Goal: Task Accomplishment & Management: Use online tool/utility

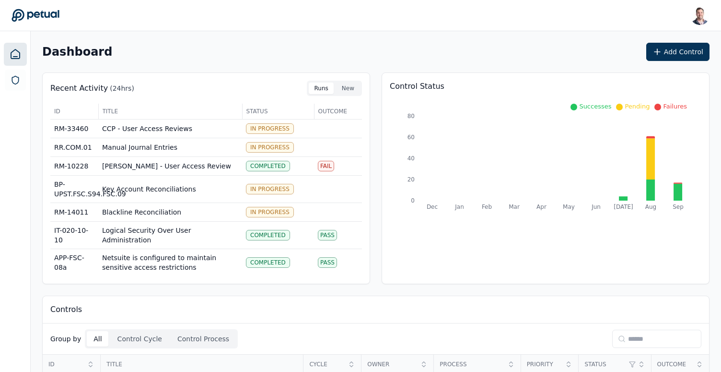
scroll to position [192, 0]
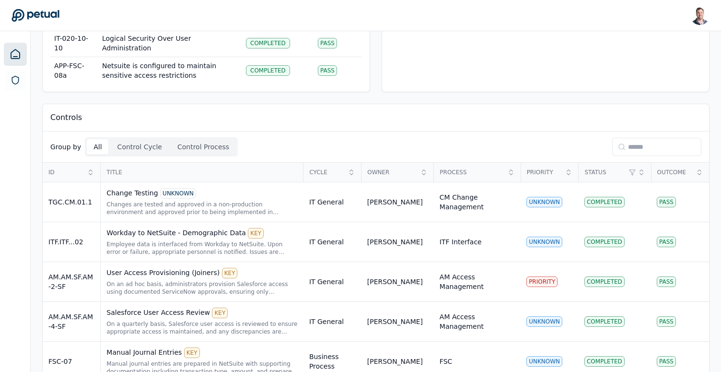
click at [622, 151] on input at bounding box center [656, 147] width 89 height 18
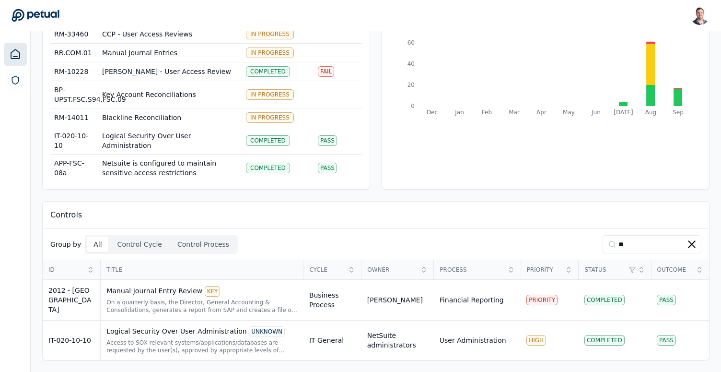
scroll to position [94, 0]
type input "**"
click at [250, 348] on div "Access to SOX relevant systems/applications/databases are requested by the user…" at bounding box center [201, 346] width 191 height 15
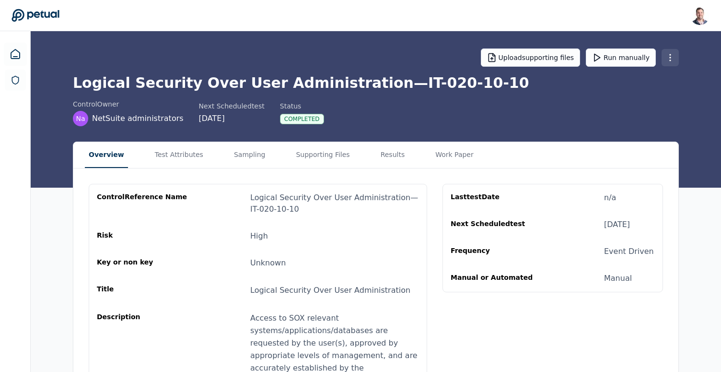
click at [673, 62] on html "Snir Kodesh snir@petual.ai Sign out Upload supporting files Run manually Logica…" at bounding box center [360, 244] width 721 height 488
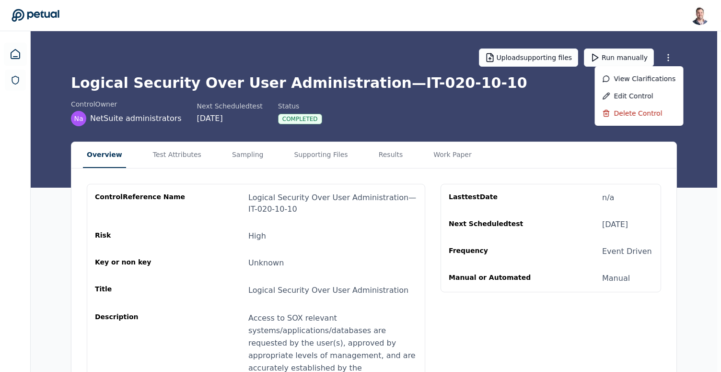
click at [381, 147] on html "Snir Kodesh snir@petual.ai Sign out Upload supporting files Run manually Logica…" at bounding box center [360, 244] width 721 height 488
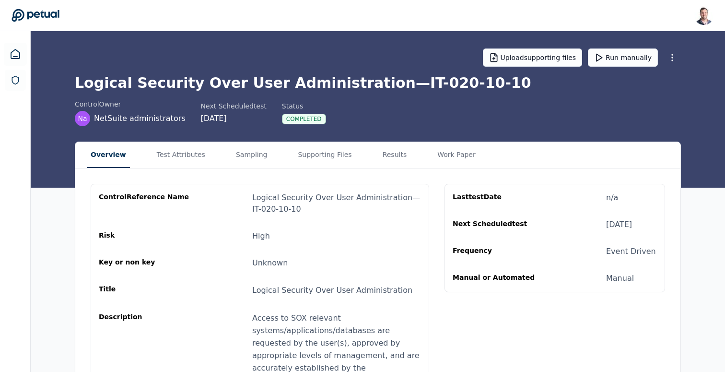
click at [381, 147] on button "Results" at bounding box center [395, 155] width 32 height 26
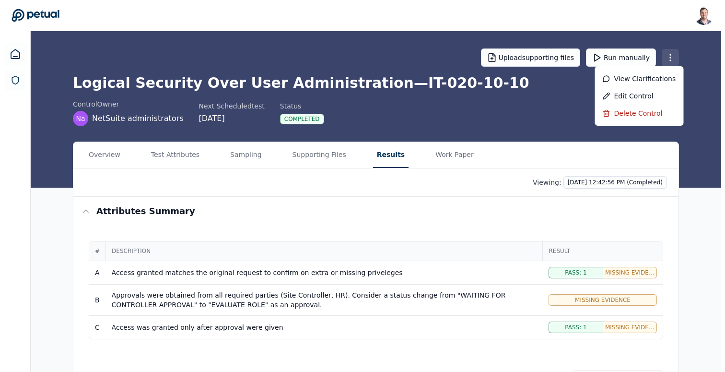
click at [665, 66] on html "Snir Kodesh snir@petual.ai Sign out Upload supporting files Run manually Logica…" at bounding box center [362, 247] width 725 height 494
click at [649, 108] on div "Delete control" at bounding box center [639, 113] width 89 height 17
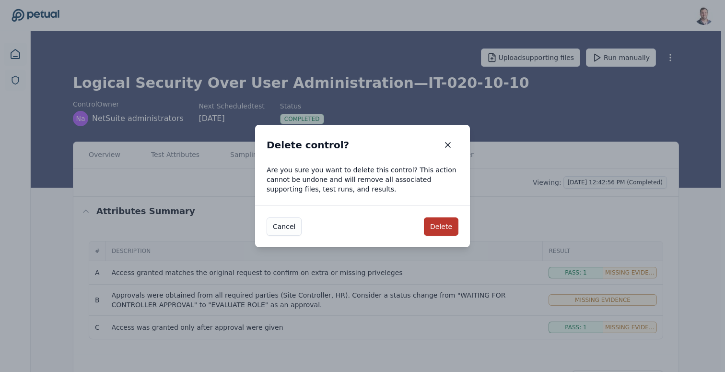
click at [432, 224] on button "Delete" at bounding box center [441, 226] width 35 height 18
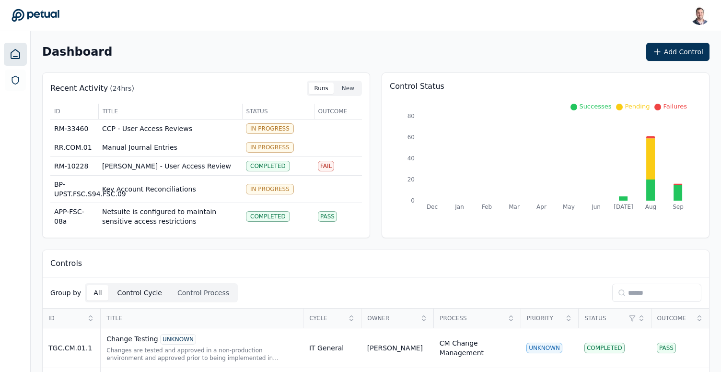
click at [137, 296] on button "Control Cycle" at bounding box center [140, 292] width 58 height 15
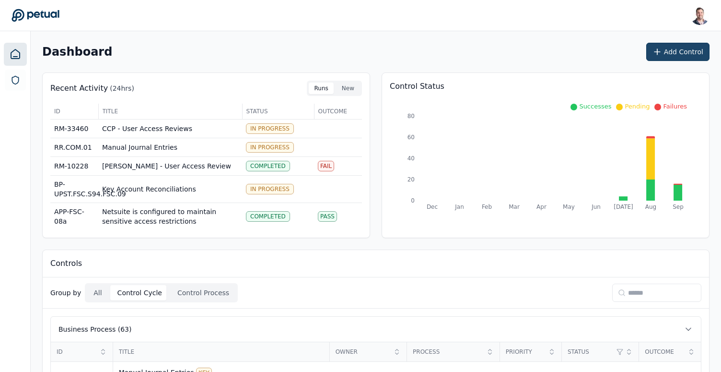
click at [673, 51] on button "Add Control" at bounding box center [677, 52] width 63 height 18
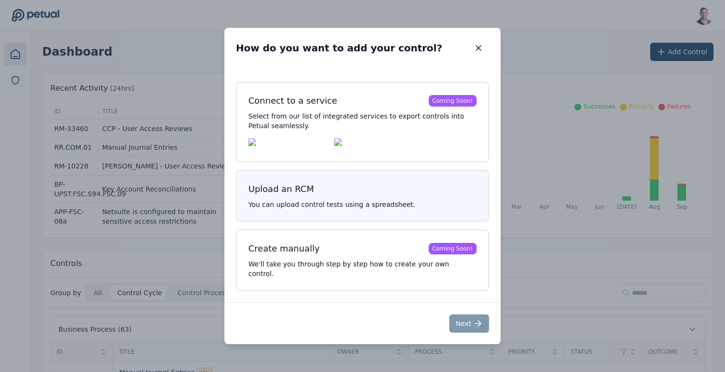
click at [388, 209] on p "You can upload control tests using a spreadsheet." at bounding box center [362, 204] width 228 height 10
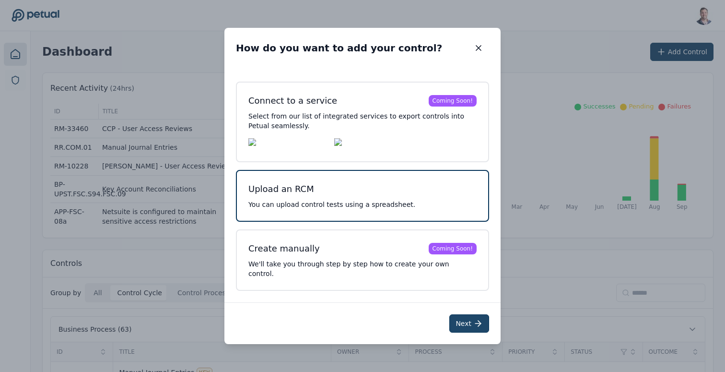
click at [457, 318] on button "Next" at bounding box center [469, 323] width 40 height 18
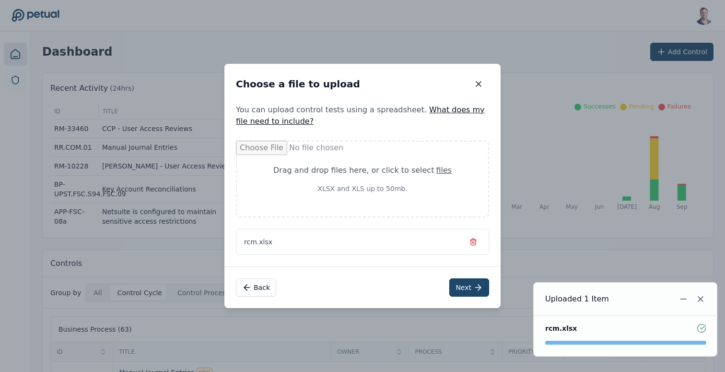
click at [468, 292] on button "Next" at bounding box center [469, 287] width 40 height 18
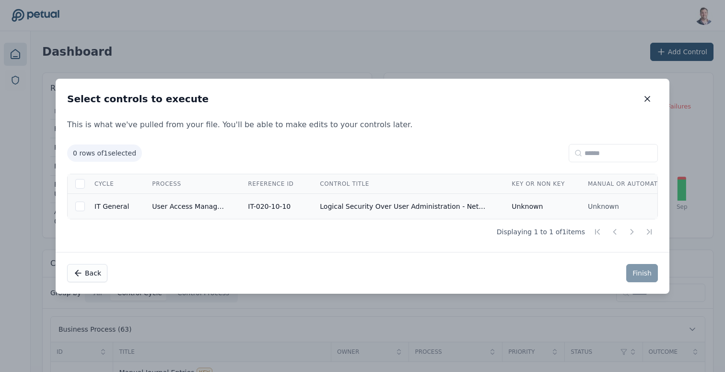
click at [286, 208] on td "IT-020-10-10" at bounding box center [272, 205] width 72 height 25
click at [640, 277] on button "Finish" at bounding box center [642, 273] width 32 height 18
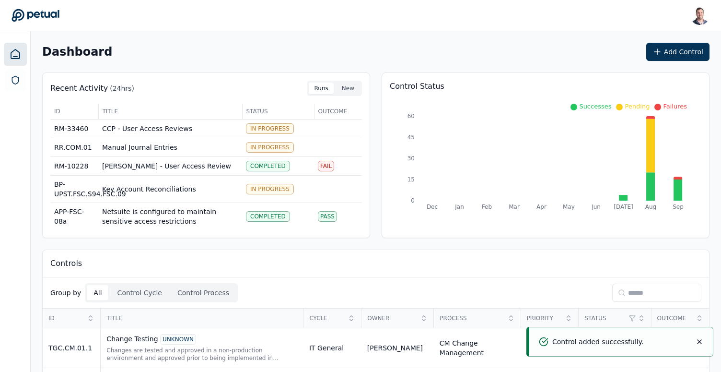
click at [630, 293] on input at bounding box center [656, 292] width 89 height 18
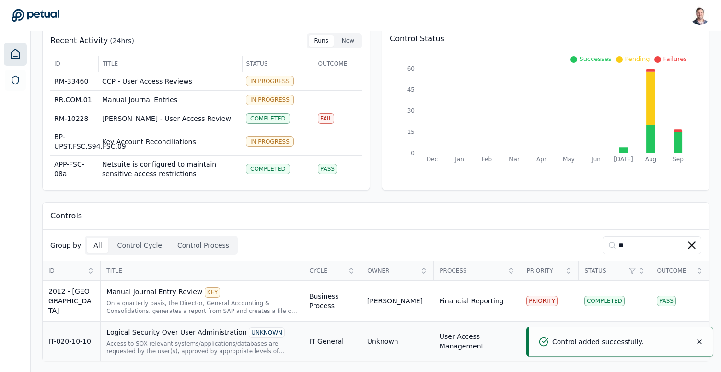
type input "**"
click at [148, 339] on div "Access to SOX relevant systems/applications/databases are requested by the user…" at bounding box center [201, 346] width 191 height 15
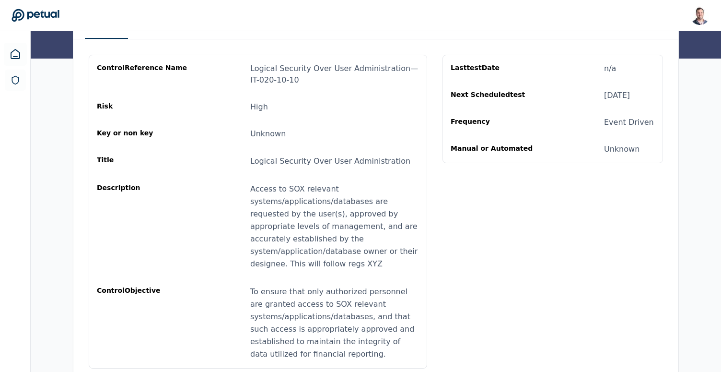
scroll to position [135, 0]
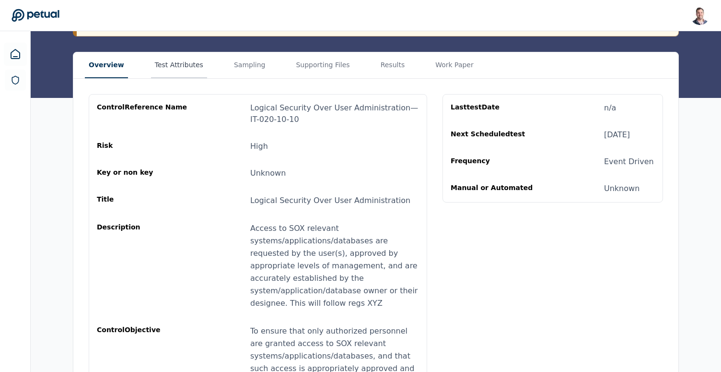
click at [174, 60] on main "Upload supporting files Run manually Logical Security Over User Administration …" at bounding box center [376, 159] width 690 height 527
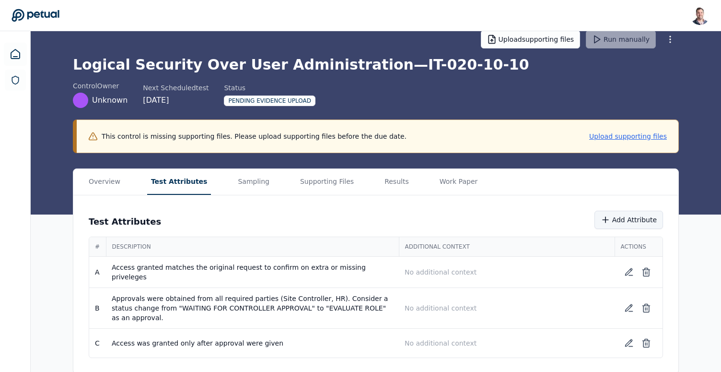
click at [634, 225] on button "Add Attribute" at bounding box center [629, 219] width 69 height 18
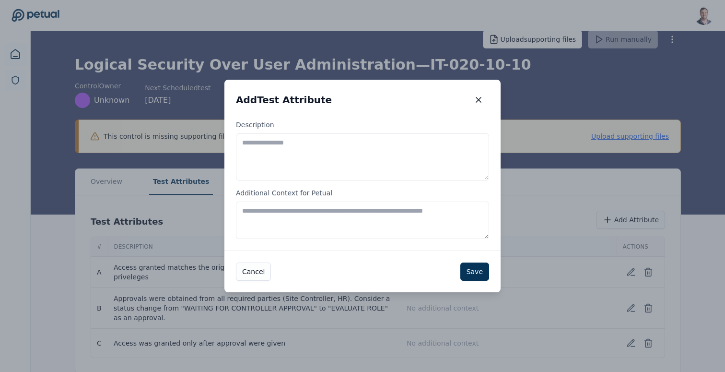
click at [354, 159] on textarea "Description" at bounding box center [362, 156] width 253 height 47
type textarea "**********"
click at [472, 267] on button "Save" at bounding box center [474, 271] width 29 height 18
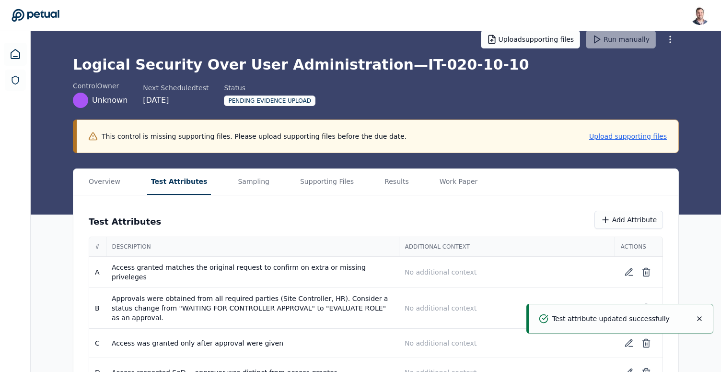
scroll to position [47, 0]
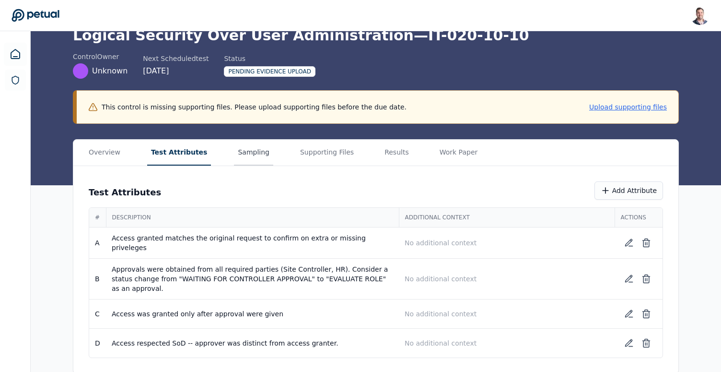
click at [238, 157] on main "Upload supporting files Run manually Logical Security Over User Administration …" at bounding box center [376, 179] width 690 height 390
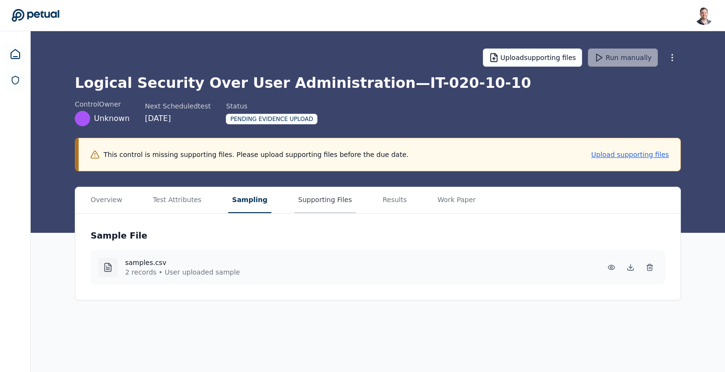
click at [314, 208] on button "Supporting Files" at bounding box center [324, 200] width 61 height 26
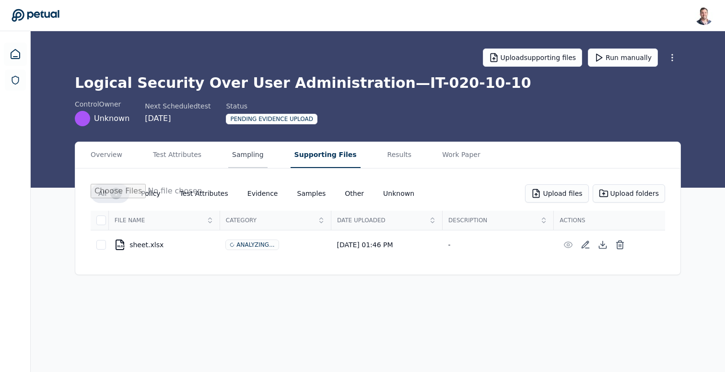
click at [241, 157] on button "Sampling" at bounding box center [247, 155] width 39 height 26
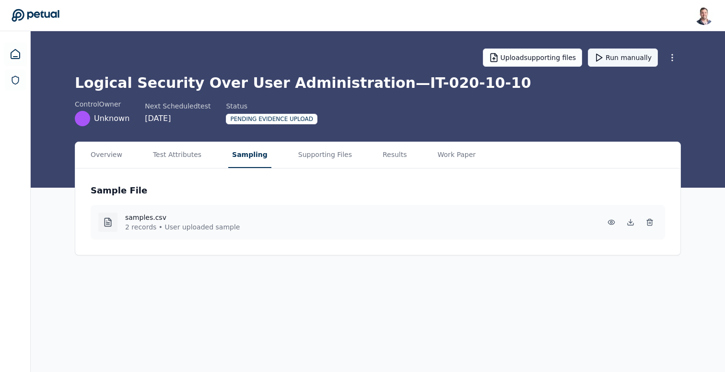
click at [622, 59] on button "Run manually" at bounding box center [623, 57] width 70 height 18
click at [362, 87] on h1 "Logical Security Over User Administration — IT-020-10-10" at bounding box center [378, 82] width 606 height 17
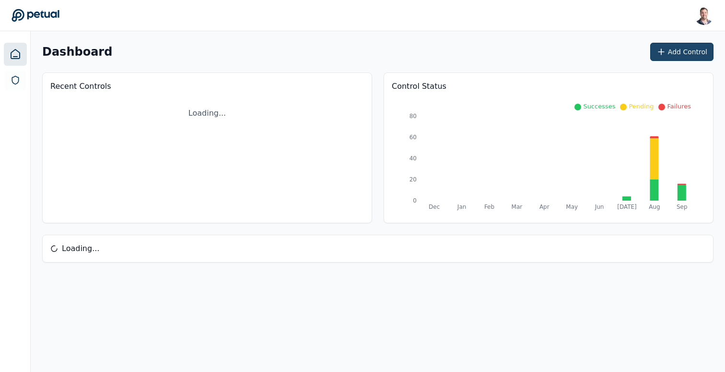
click at [672, 57] on button "Add Control" at bounding box center [681, 52] width 63 height 18
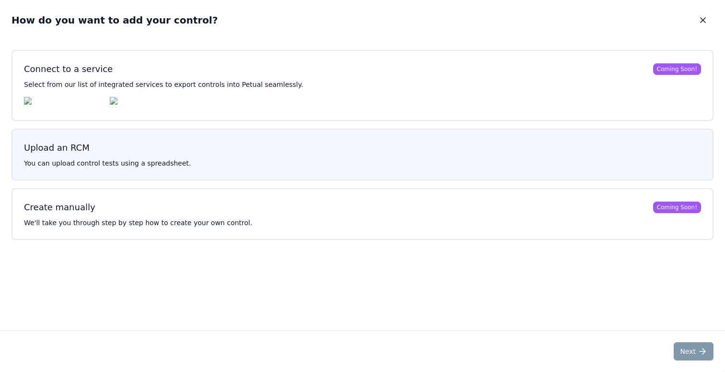
click at [355, 162] on p "You can upload control tests using a spreadsheet." at bounding box center [362, 163] width 677 height 10
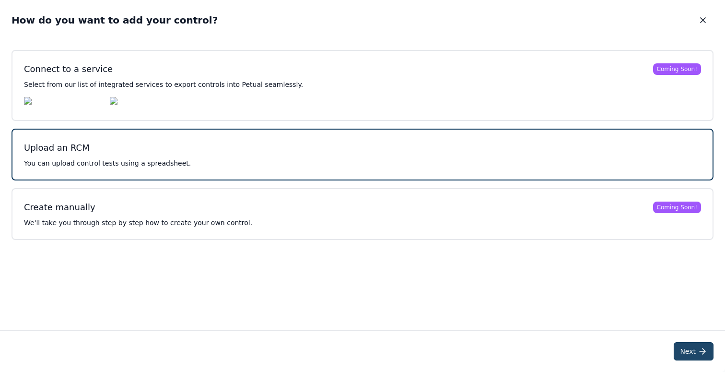
click at [686, 350] on button "Next" at bounding box center [694, 351] width 40 height 18
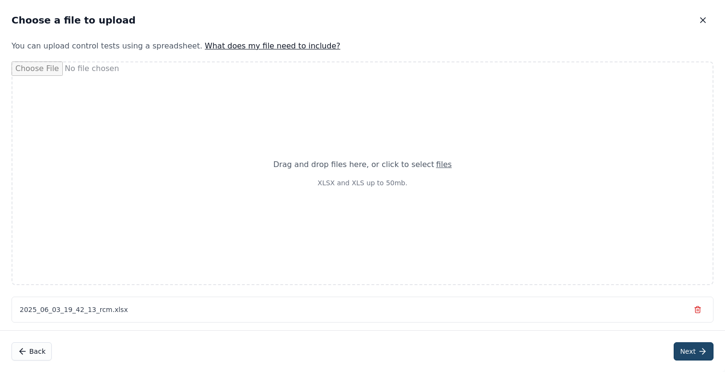
click at [699, 349] on icon at bounding box center [703, 351] width 10 height 10
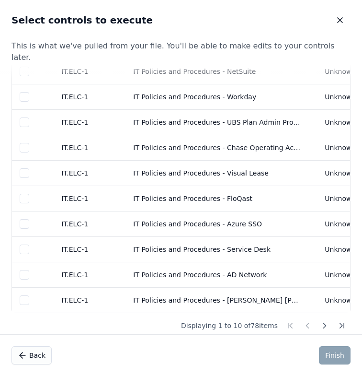
scroll to position [0, 108]
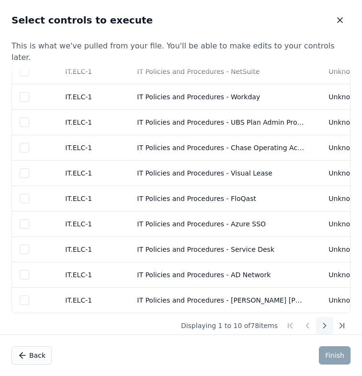
click at [325, 321] on icon at bounding box center [325, 326] width 10 height 10
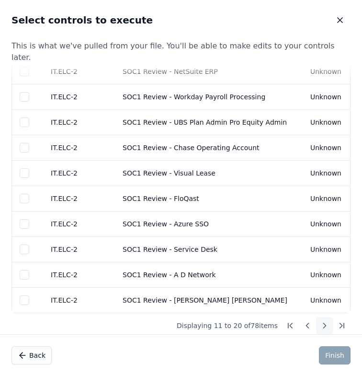
click at [320, 321] on icon at bounding box center [325, 326] width 10 height 10
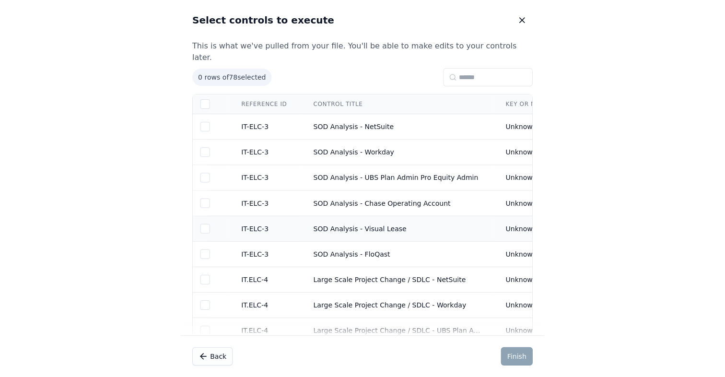
scroll to position [0, 0]
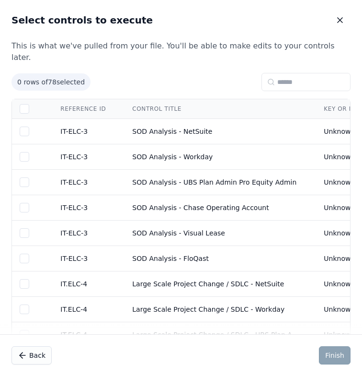
click at [208, 46] on p "This is what we've pulled from your file. You'll be able to make edits to your …" at bounding box center [181, 51] width 362 height 23
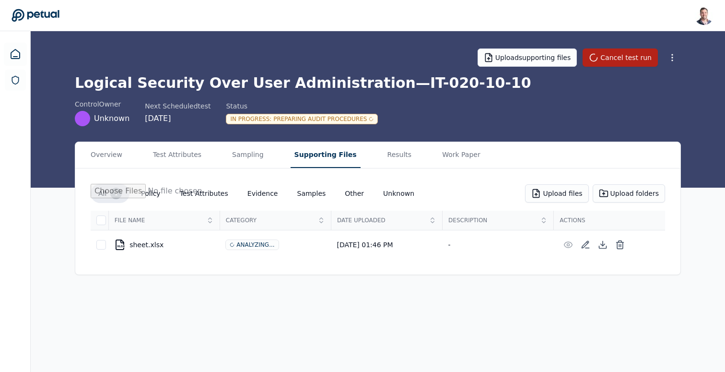
click at [335, 159] on button "Supporting Files" at bounding box center [326, 155] width 70 height 26
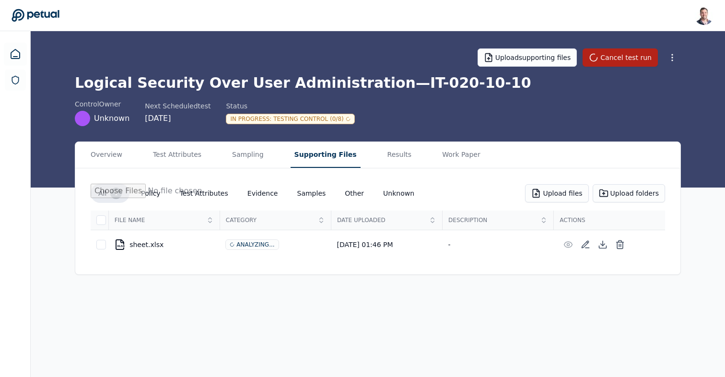
click at [240, 77] on h1 "Logical Security Over User Administration — IT-020-10-10" at bounding box center [378, 82] width 606 height 17
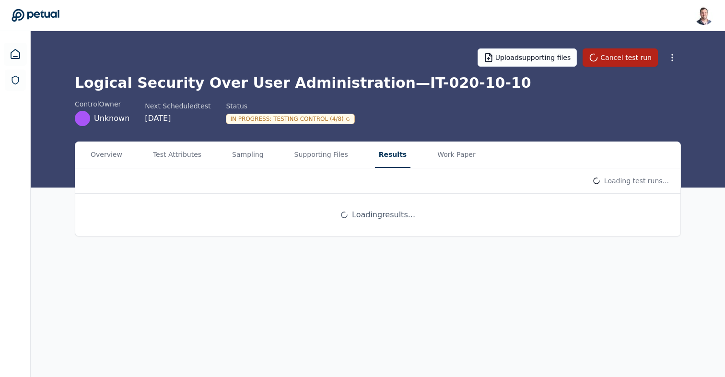
click at [393, 163] on button "Results" at bounding box center [392, 155] width 35 height 26
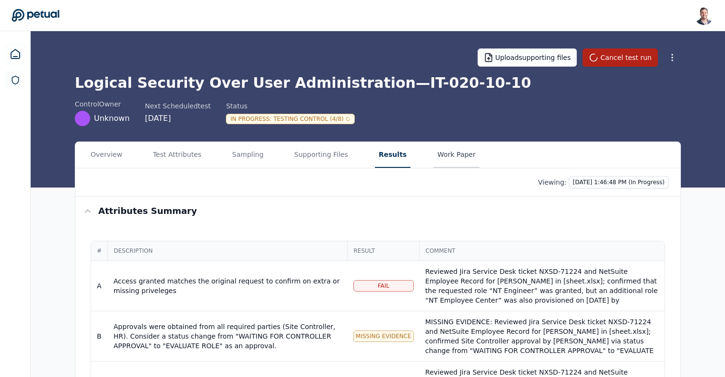
click at [439, 147] on button "Work Paper" at bounding box center [456, 155] width 46 height 26
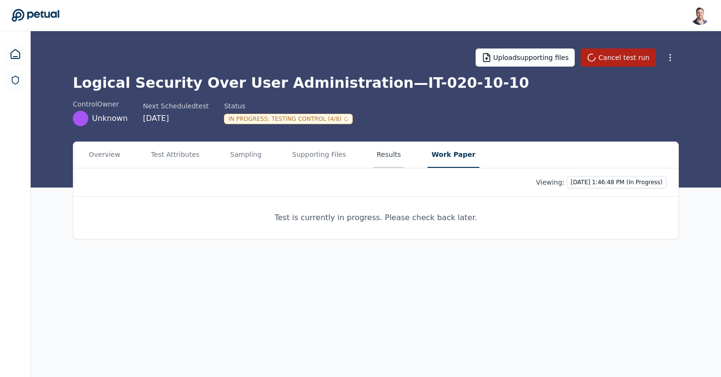
click at [389, 158] on button "Results" at bounding box center [389, 155] width 32 height 26
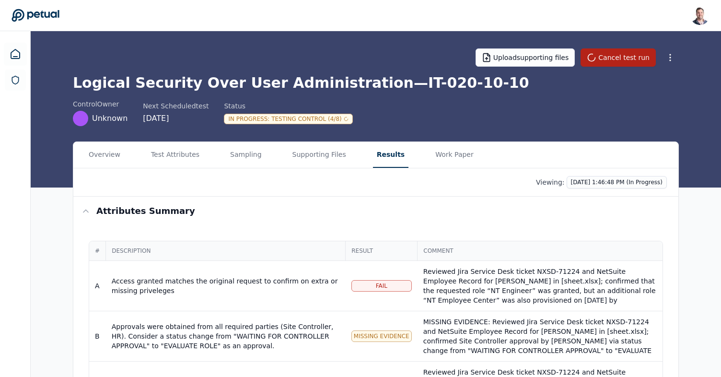
click at [364, 85] on h1 "Logical Security Over User Administration — IT-020-10-10" at bounding box center [376, 82] width 606 height 17
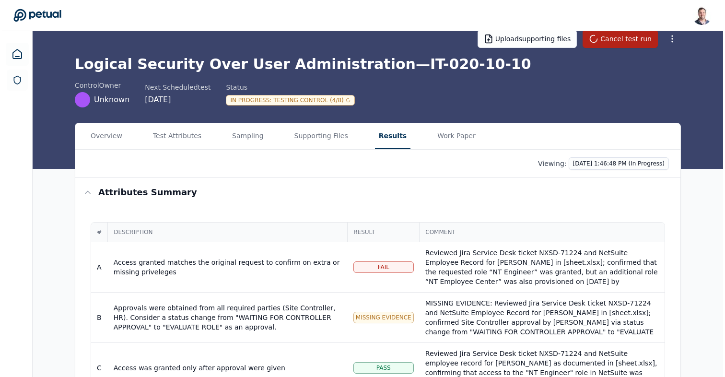
scroll to position [183, 0]
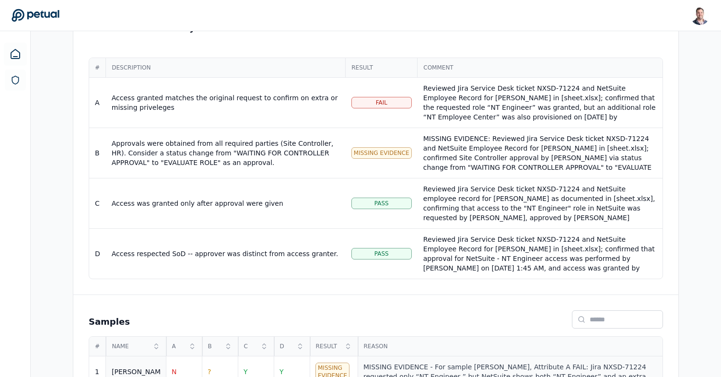
click at [454, 367] on div "MISSING EVIDENCE - For sample [PERSON_NAME], Attribute A FAIL: Jira NXSD-71224 …" at bounding box center [509, 371] width 293 height 19
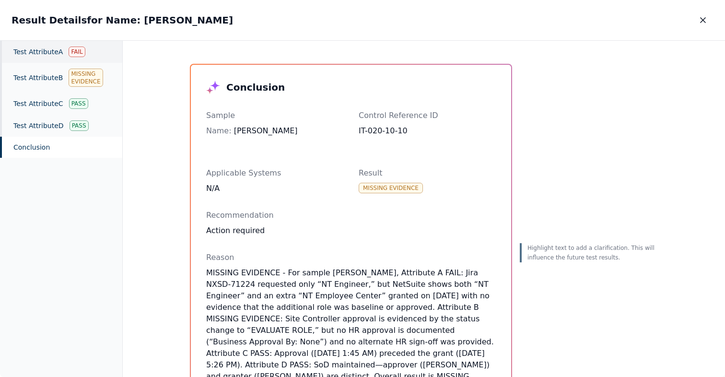
click at [42, 61] on div "Test Attribute A Fail" at bounding box center [61, 52] width 122 height 22
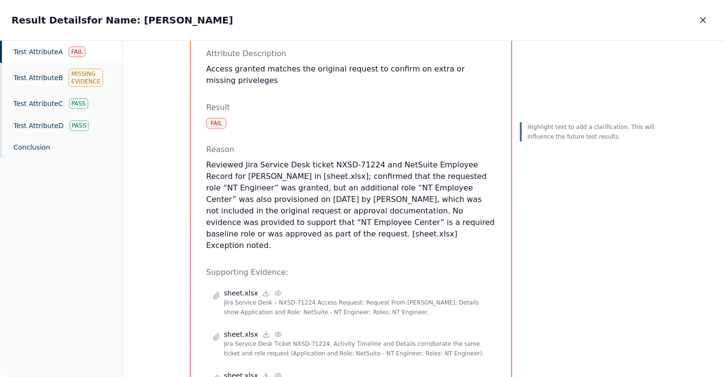
scroll to position [91, 0]
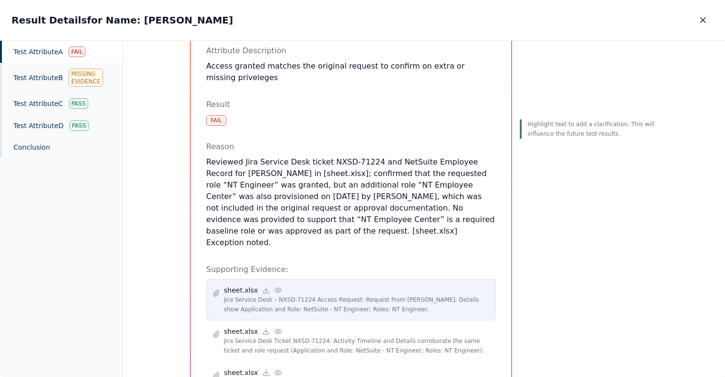
click at [275, 288] on icon at bounding box center [278, 290] width 6 height 4
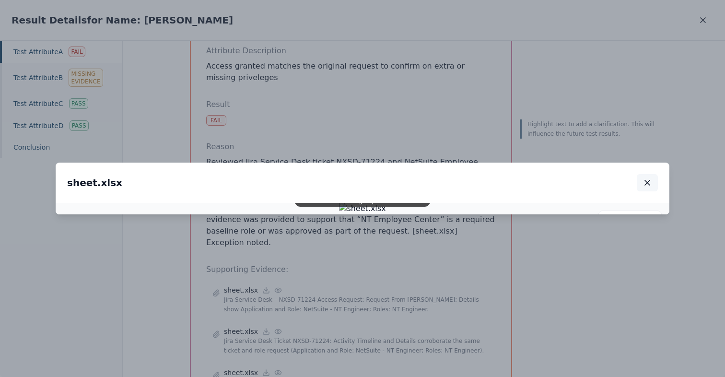
click at [653, 174] on button "button" at bounding box center [647, 182] width 21 height 17
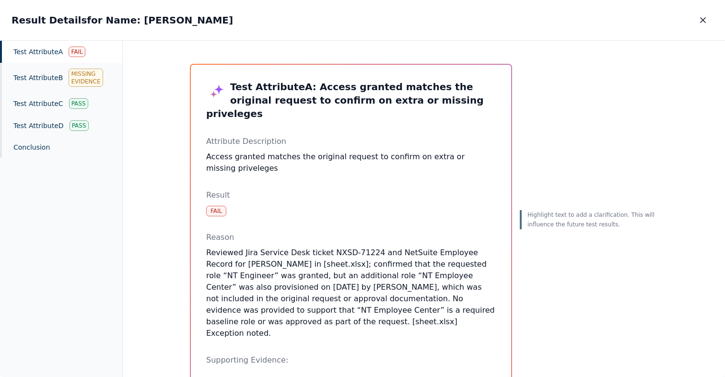
scroll to position [97, 0]
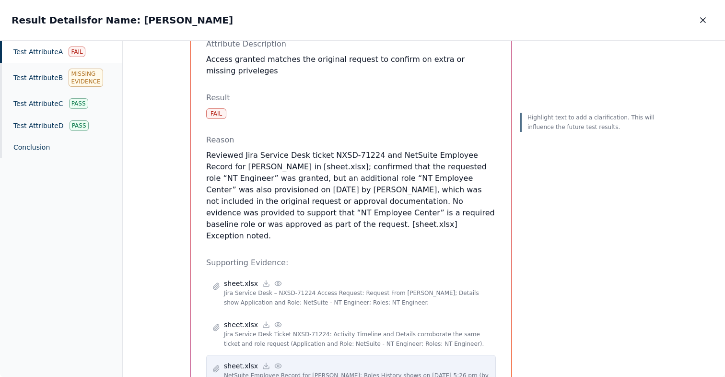
click at [274, 362] on icon at bounding box center [278, 366] width 8 height 8
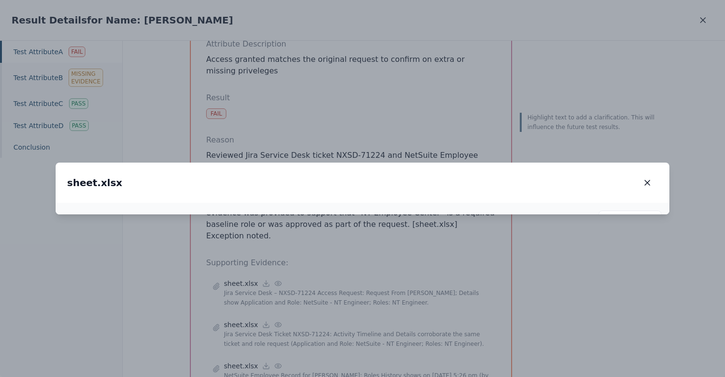
drag, startPoint x: 248, startPoint y: 257, endPoint x: 315, endPoint y: 128, distance: 146.0
click at [393, 92] on img at bounding box center [425, 83] width 65 height 16
click at [653, 174] on button "button" at bounding box center [647, 182] width 21 height 17
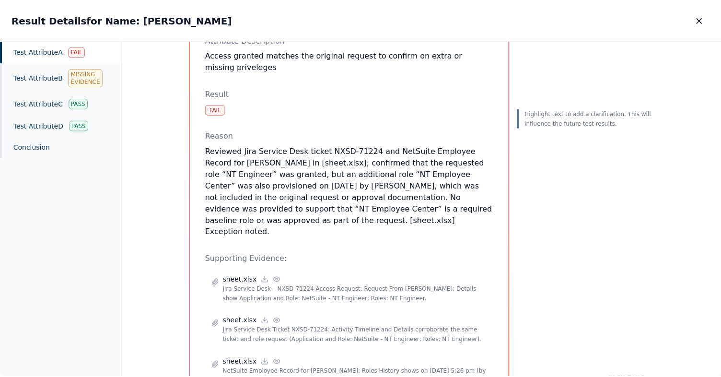
scroll to position [108, 0]
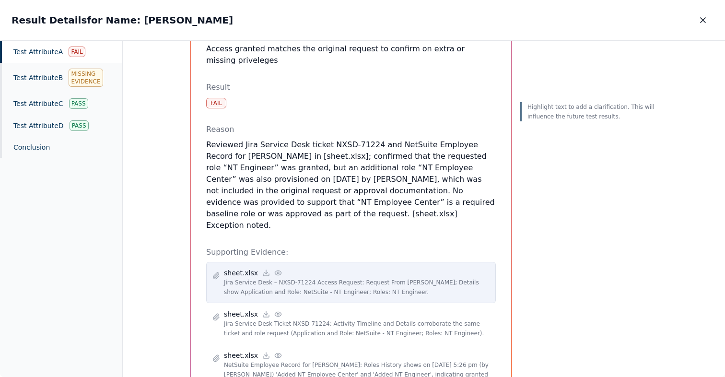
click at [276, 269] on icon at bounding box center [278, 273] width 8 height 8
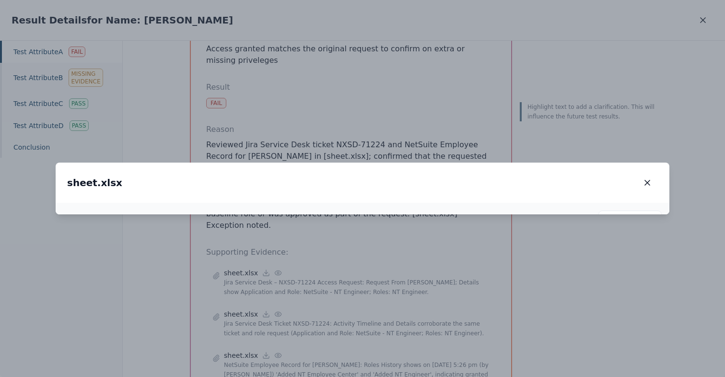
drag, startPoint x: 204, startPoint y: 280, endPoint x: 421, endPoint y: 76, distance: 297.5
click at [506, 38] on img at bounding box center [569, 22] width 126 height 31
drag, startPoint x: 241, startPoint y: 218, endPoint x: 304, endPoint y: 214, distance: 62.4
click at [579, 18] on img at bounding box center [642, 2] width 126 height 31
drag, startPoint x: 590, startPoint y: 200, endPoint x: 220, endPoint y: 186, distance: 370.5
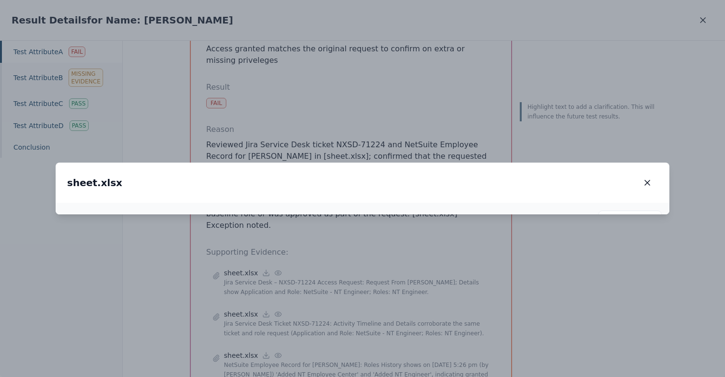
drag, startPoint x: 496, startPoint y: 147, endPoint x: 324, endPoint y: 171, distance: 173.8
click at [167, 19] on img at bounding box center [104, 3] width 126 height 31
drag, startPoint x: 372, startPoint y: 186, endPoint x: 464, endPoint y: 210, distance: 95.3
click at [178, 28] on img at bounding box center [118, 13] width 118 height 29
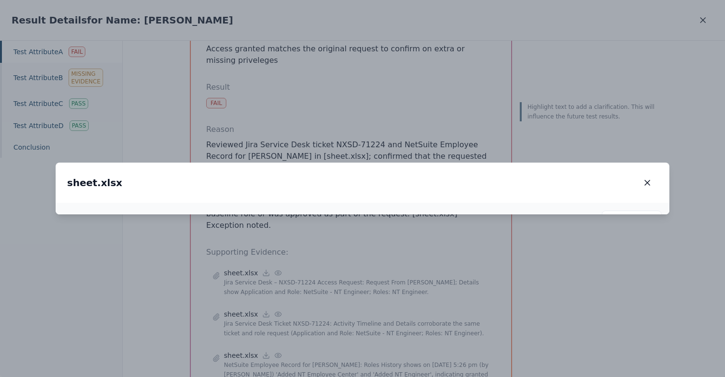
drag, startPoint x: 321, startPoint y: 180, endPoint x: 408, endPoint y: 322, distance: 166.1
click at [408, 214] on div at bounding box center [363, 209] width 614 height 12
drag, startPoint x: 258, startPoint y: 96, endPoint x: 371, endPoint y: 214, distance: 163.1
click at [371, 214] on div at bounding box center [363, 209] width 614 height 12
drag, startPoint x: 265, startPoint y: 111, endPoint x: 497, endPoint y: 241, distance: 266.6
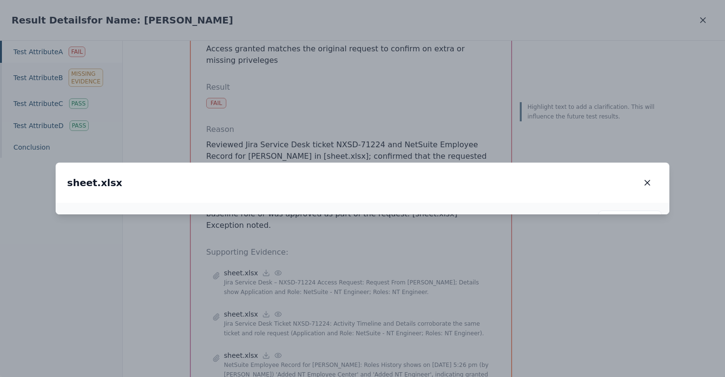
click at [457, 175] on img at bounding box center [431, 168] width 52 height 13
drag, startPoint x: 348, startPoint y: 140, endPoint x: 348, endPoint y: 202, distance: 61.9
click at [405, 222] on img at bounding box center [431, 228] width 52 height 13
click at [653, 174] on button "button" at bounding box center [647, 182] width 21 height 17
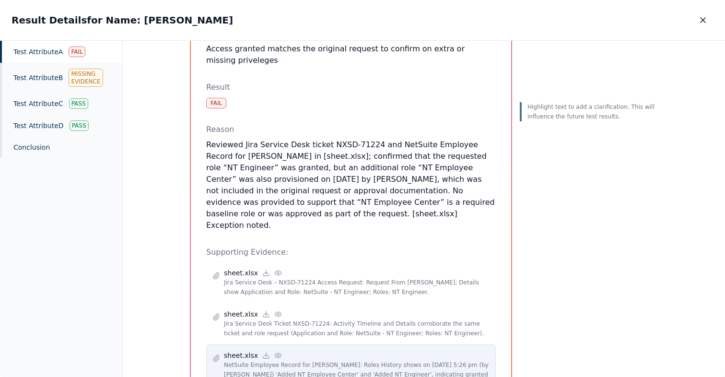
click at [274, 351] on icon at bounding box center [278, 355] width 8 height 8
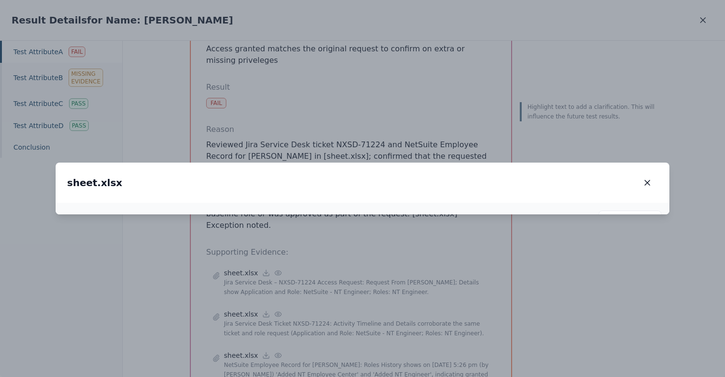
drag, startPoint x: 262, startPoint y: 286, endPoint x: 407, endPoint y: 80, distance: 252.0
click at [425, 37] on img at bounding box center [477, 24] width 104 height 25
drag, startPoint x: 152, startPoint y: 240, endPoint x: 69, endPoint y: 228, distance: 84.2
drag, startPoint x: 311, startPoint y: 238, endPoint x: 462, endPoint y: 229, distance: 151.8
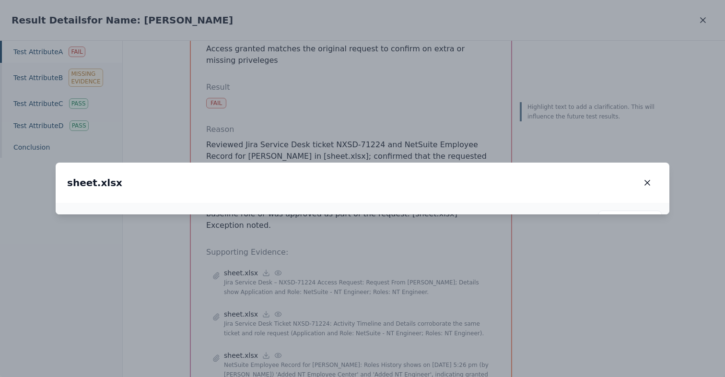
click at [646, 180] on icon "button" at bounding box center [647, 182] width 5 height 5
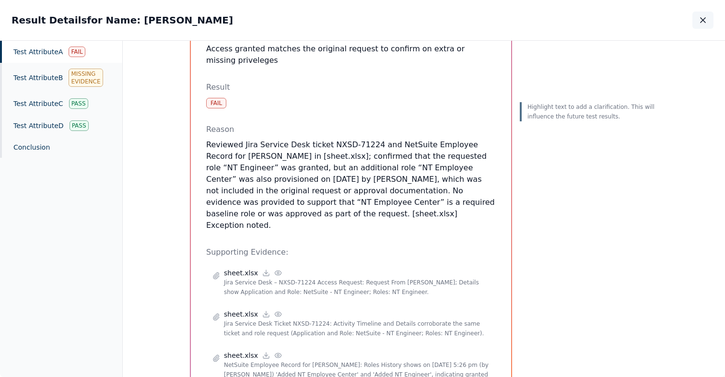
click at [698, 15] on icon "button" at bounding box center [703, 20] width 10 height 10
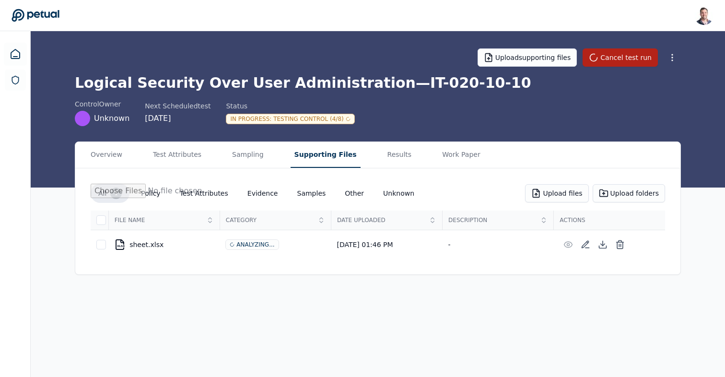
click at [320, 138] on main "Upload supporting files Cancel test run Logical Security Over User Administrati…" at bounding box center [378, 204] width 694 height 346
click at [384, 153] on button "Results" at bounding box center [400, 155] width 32 height 26
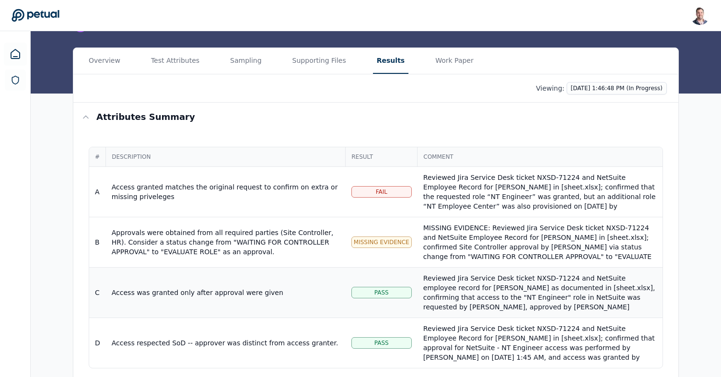
scroll to position [38, 0]
click at [501, 199] on div "Reviewed Jira Service Desk ticket NXSD-71224 and NetSuite Employee Record for R…" at bounding box center [540, 211] width 234 height 77
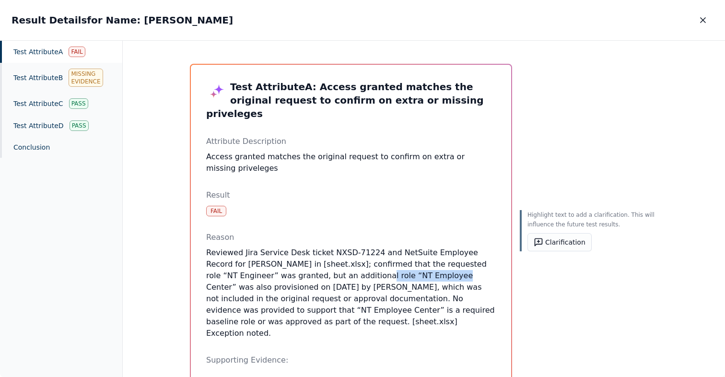
drag, startPoint x: 281, startPoint y: 262, endPoint x: 358, endPoint y: 264, distance: 76.7
click at [358, 264] on p "Reviewed Jira Service Desk ticket NXSD-71224 and NetSuite Employee Record for R…" at bounding box center [351, 293] width 290 height 92
click at [556, 246] on button "Clarification" at bounding box center [559, 242] width 64 height 18
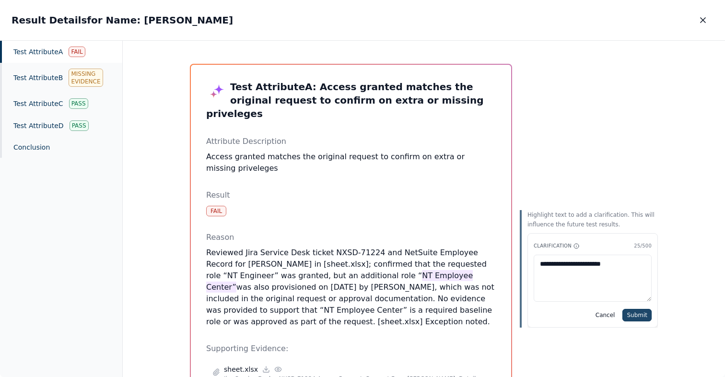
type textarea "**********"
click at [630, 320] on button "Submit" at bounding box center [636, 315] width 29 height 12
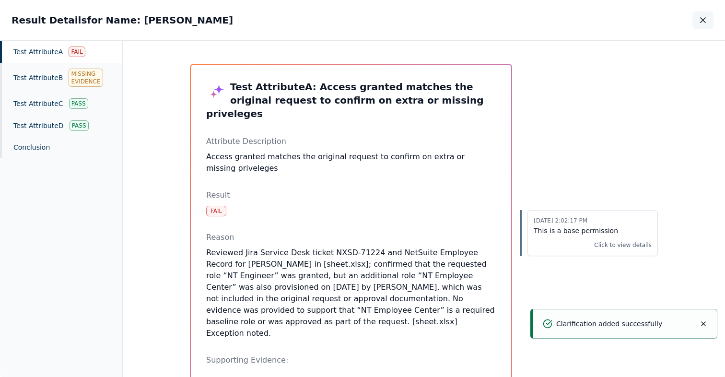
click at [704, 21] on icon "button" at bounding box center [703, 20] width 10 height 10
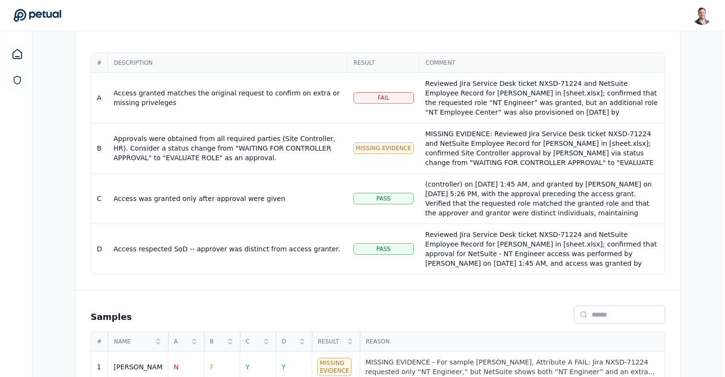
scroll to position [210, 0]
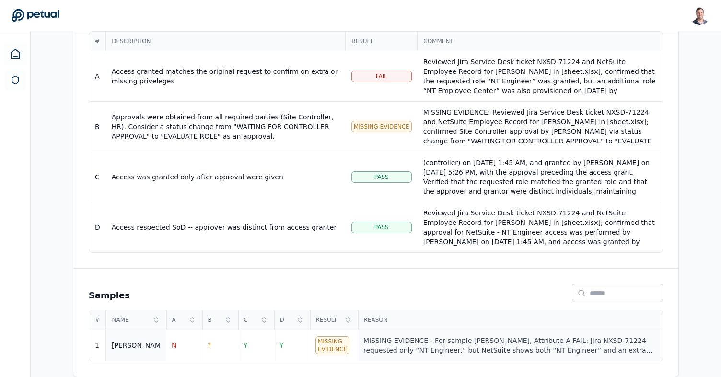
click at [421, 344] on div "MISSING EVIDENCE - For sample Ricky, Attribute A FAIL: Jira NXSD-71224 requeste…" at bounding box center [509, 345] width 293 height 19
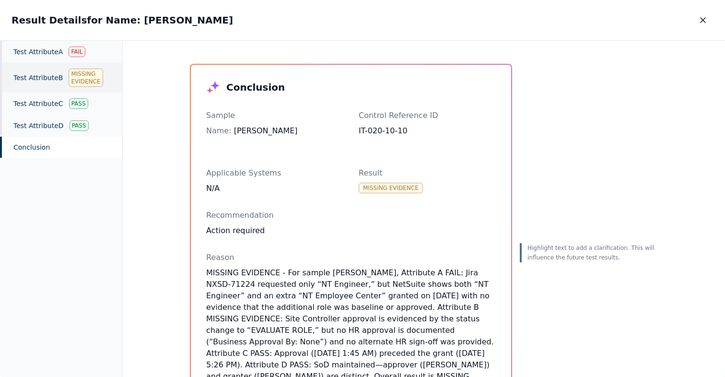
click at [62, 73] on div "Test Attribute B Missing Evidence" at bounding box center [61, 78] width 122 height 30
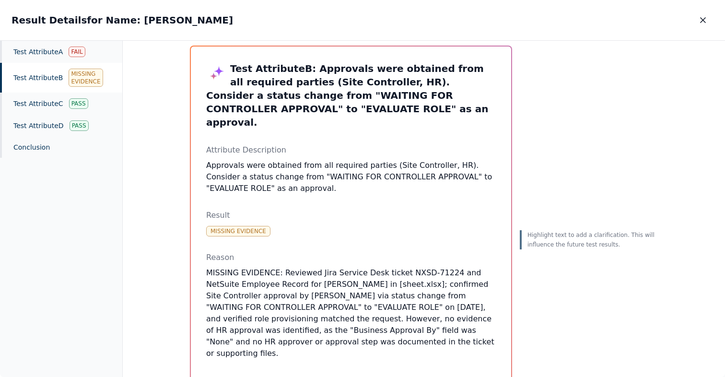
scroll to position [15, 0]
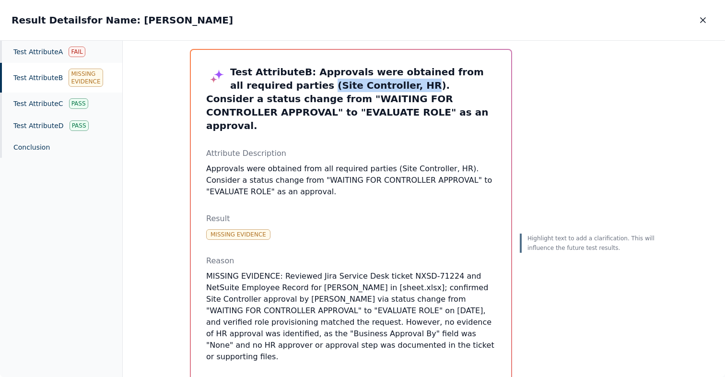
drag, startPoint x: 262, startPoint y: 84, endPoint x: 342, endPoint y: 83, distance: 80.1
click at [342, 83] on h3 "Test Attribute B : Approvals were obtained from all required parties (Site Cont…" at bounding box center [351, 98] width 290 height 67
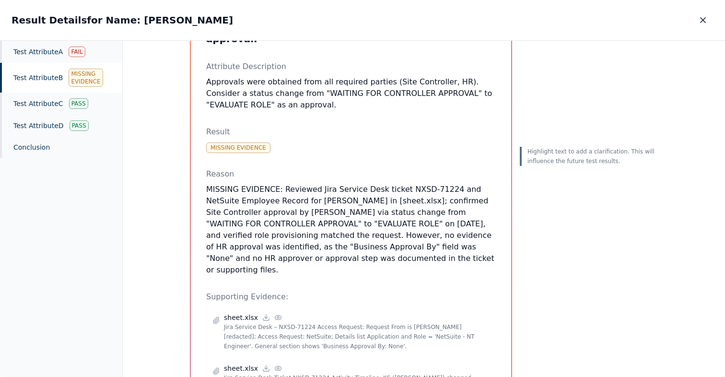
scroll to position [105, 0]
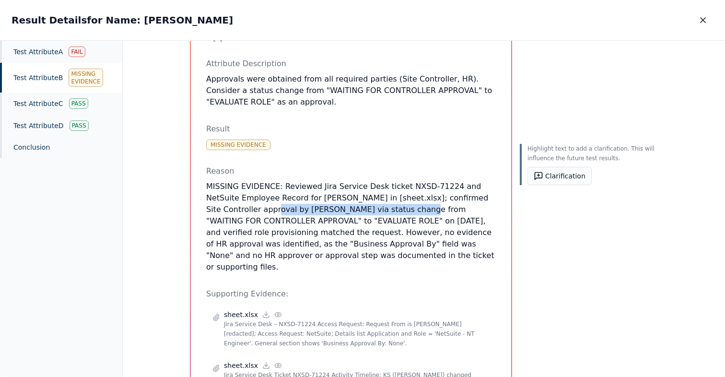
drag, startPoint x: 197, startPoint y: 194, endPoint x: 345, endPoint y: 194, distance: 147.7
click at [345, 194] on div "Test Attribute B : Approvals were obtained from all required parties (Site Cont…" at bounding box center [351, 220] width 320 height 521
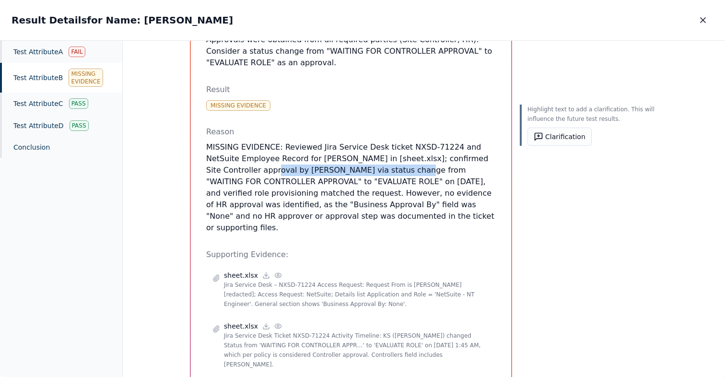
scroll to position [172, 0]
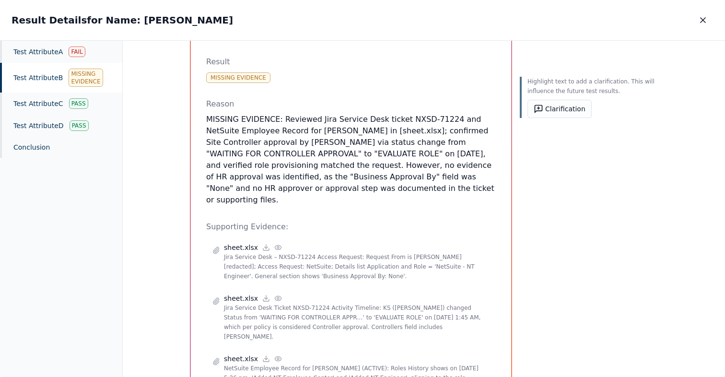
click at [295, 161] on p "MISSING EVIDENCE: Reviewed Jira Service Desk ticket NXSD-71224 and NetSuite Emp…" at bounding box center [351, 160] width 290 height 92
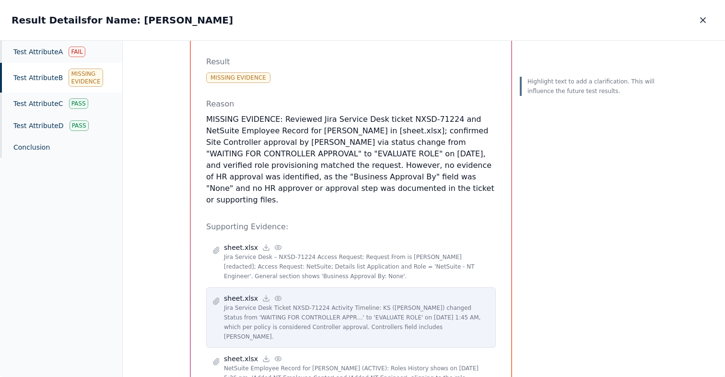
click at [274, 294] on icon at bounding box center [278, 298] width 8 height 8
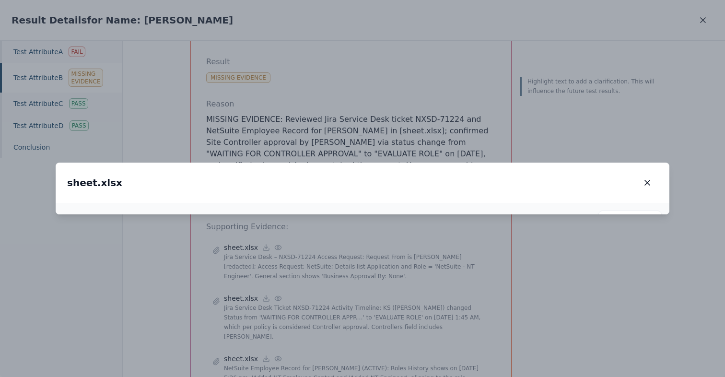
drag, startPoint x: 252, startPoint y: 241, endPoint x: 364, endPoint y: 204, distance: 118.3
click at [433, 181] on img at bounding box center [474, 171] width 82 height 20
drag, startPoint x: 464, startPoint y: 161, endPoint x: 244, endPoint y: 231, distance: 231.1
click at [243, 238] on img at bounding box center [203, 248] width 82 height 20
click at [655, 174] on button "button" at bounding box center [647, 182] width 21 height 17
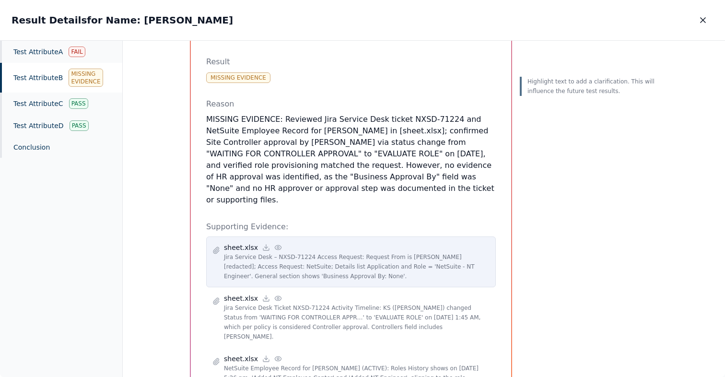
click at [275, 245] on icon at bounding box center [278, 247] width 6 height 4
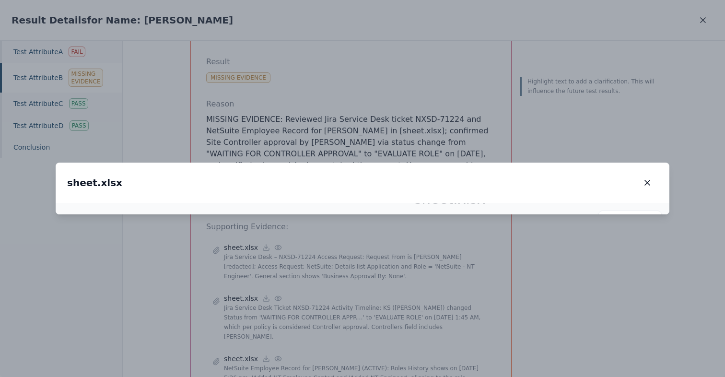
drag, startPoint x: 274, startPoint y: 255, endPoint x: 352, endPoint y: 245, distance: 79.3
click at [400, 210] on img at bounding box center [442, 198] width 85 height 21
drag, startPoint x: 334, startPoint y: 259, endPoint x: 398, endPoint y: 216, distance: 77.3
click at [461, 166] on img at bounding box center [506, 155] width 90 height 22
click at [648, 178] on icon "button" at bounding box center [648, 183] width 10 height 10
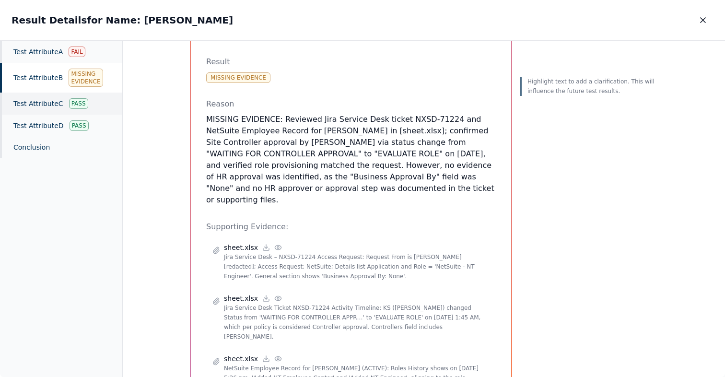
click at [60, 100] on div "Test Attribute C Pass" at bounding box center [61, 104] width 122 height 22
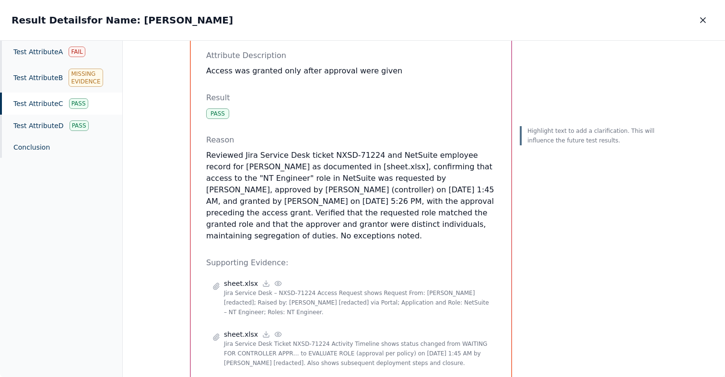
scroll to position [80, 0]
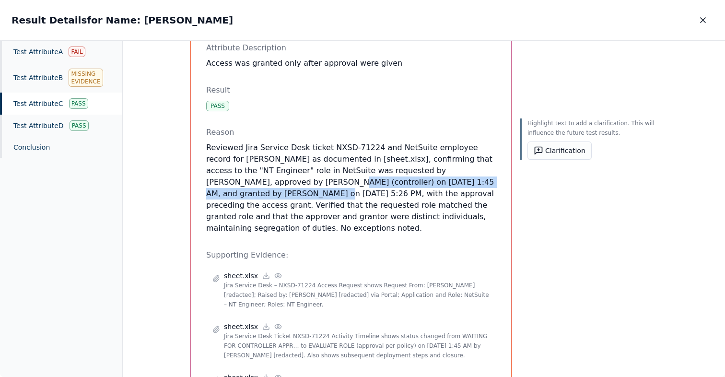
drag, startPoint x: 205, startPoint y: 185, endPoint x: 451, endPoint y: 181, distance: 246.0
click at [451, 181] on p "Reviewed Jira Service Desk ticket NXSD-71224 and NetSuite employee record for R…" at bounding box center [351, 188] width 290 height 92
click at [209, 187] on p "Reviewed Jira Service Desk ticket NXSD-71224 and NetSuite employee record for R…" at bounding box center [351, 188] width 290 height 92
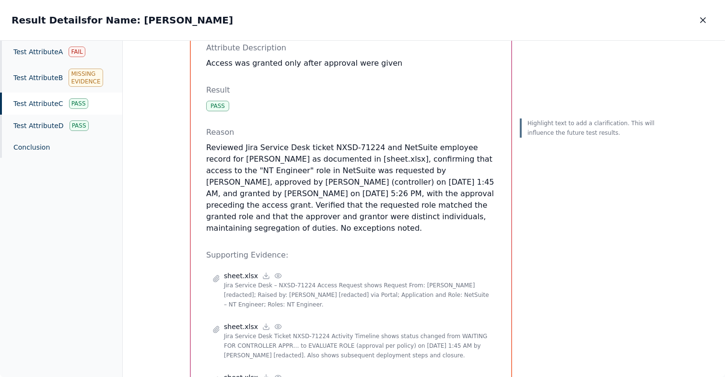
click at [256, 184] on p "Reviewed Jira Service Desk ticket NXSD-71224 and NetSuite employee record for R…" at bounding box center [351, 188] width 290 height 92
click at [412, 164] on p "Reviewed Jira Service Desk ticket NXSD-71224 and NetSuite employee record for R…" at bounding box center [351, 188] width 290 height 92
drag, startPoint x: 374, startPoint y: 182, endPoint x: 450, endPoint y: 179, distance: 75.8
click at [450, 179] on p "Reviewed Jira Service Desk ticket NXSD-71224 and NetSuite employee record for R…" at bounding box center [351, 188] width 290 height 92
click at [348, 183] on p "Reviewed Jira Service Desk ticket NXSD-71224 and NetSuite employee record for R…" at bounding box center [351, 188] width 290 height 92
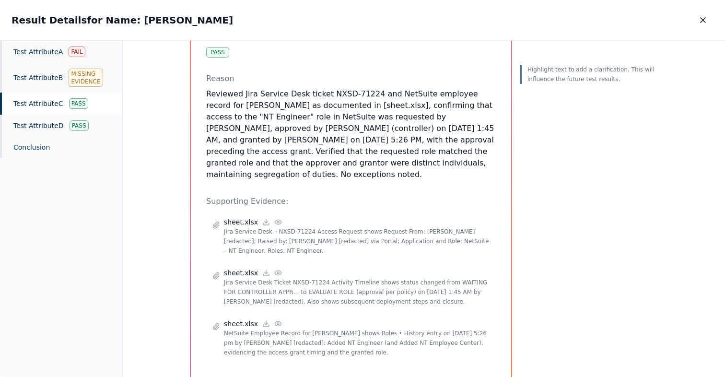
scroll to position [142, 0]
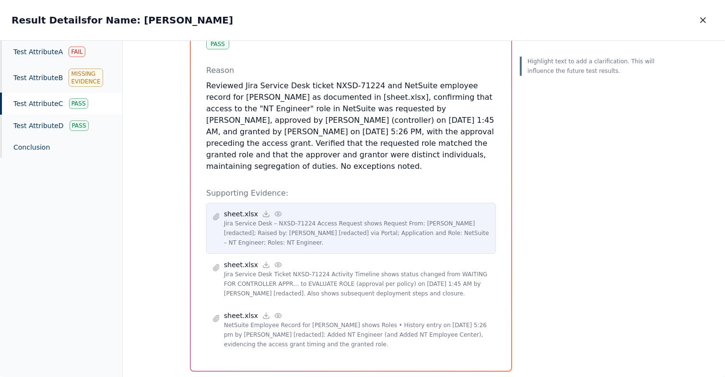
click at [277, 210] on icon at bounding box center [278, 214] width 8 height 8
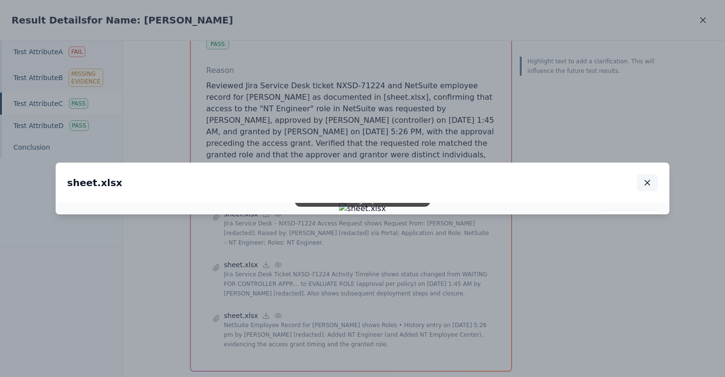
click at [644, 178] on icon "button" at bounding box center [648, 183] width 10 height 10
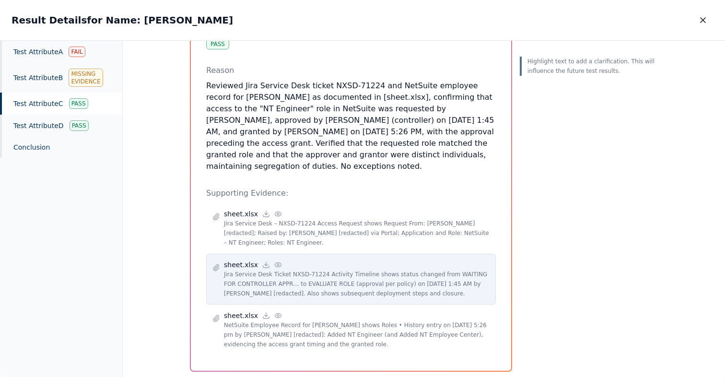
click at [274, 261] on icon at bounding box center [278, 265] width 8 height 8
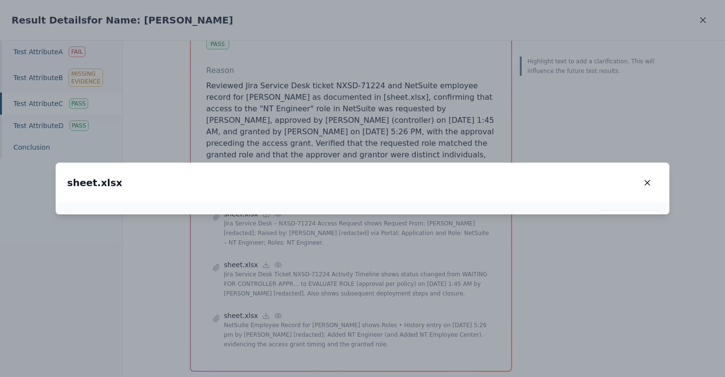
drag, startPoint x: 261, startPoint y: 239, endPoint x: 299, endPoint y: 199, distance: 56.0
click at [366, 176] on img at bounding box center [401, 167] width 70 height 17
click at [649, 178] on icon "button" at bounding box center [648, 183] width 10 height 10
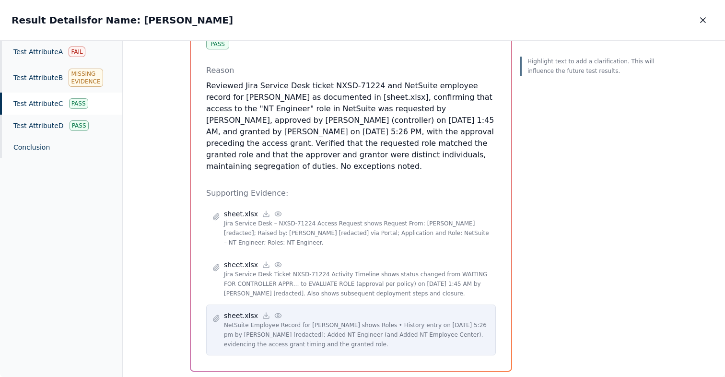
click at [277, 315] on circle at bounding box center [278, 316] width 2 height 2
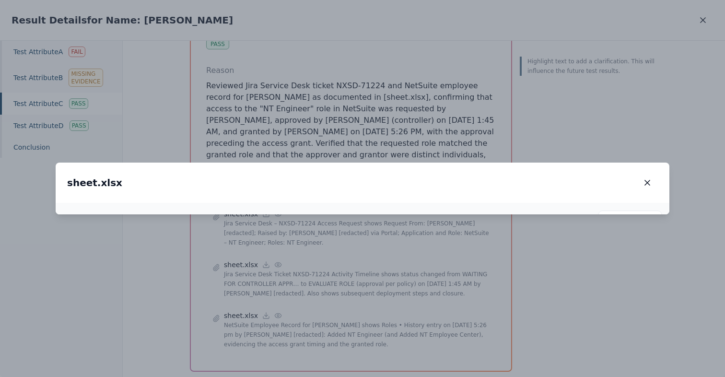
drag, startPoint x: 245, startPoint y: 234, endPoint x: 305, endPoint y: 216, distance: 63.4
click at [390, 199] on img at bounding box center [423, 191] width 67 height 16
drag, startPoint x: 240, startPoint y: 244, endPoint x: 210, endPoint y: 165, distance: 84.7
click at [360, 120] on img at bounding box center [393, 112] width 67 height 16
drag, startPoint x: 218, startPoint y: 258, endPoint x: 347, endPoint y: 170, distance: 155.6
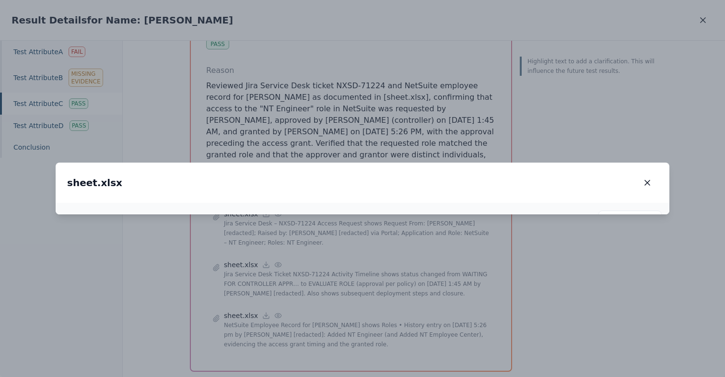
click at [478, 36] on img at bounding box center [523, 25] width 90 height 22
click at [645, 174] on button "button" at bounding box center [647, 182] width 21 height 17
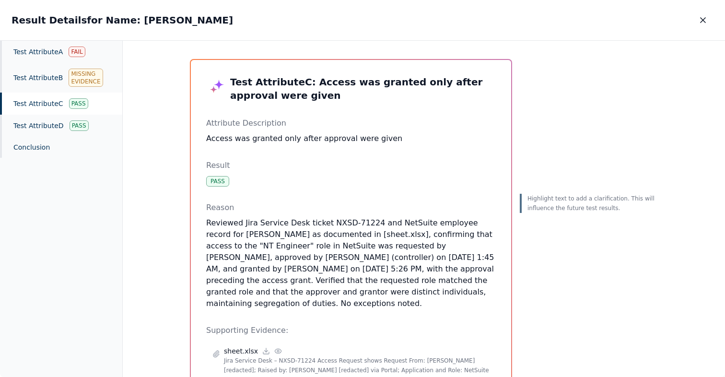
scroll to position [0, 0]
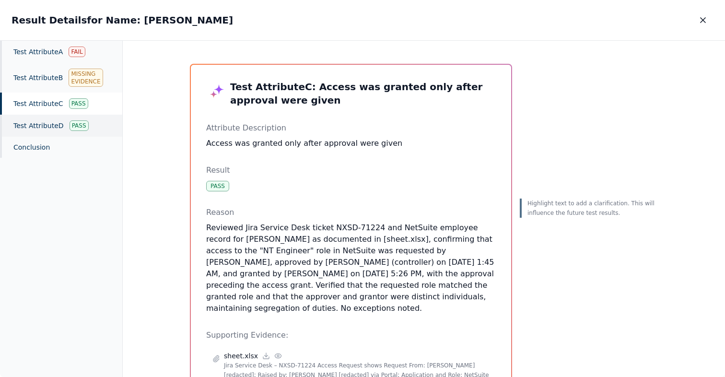
click at [52, 129] on div "Test Attribute D Pass" at bounding box center [61, 126] width 122 height 22
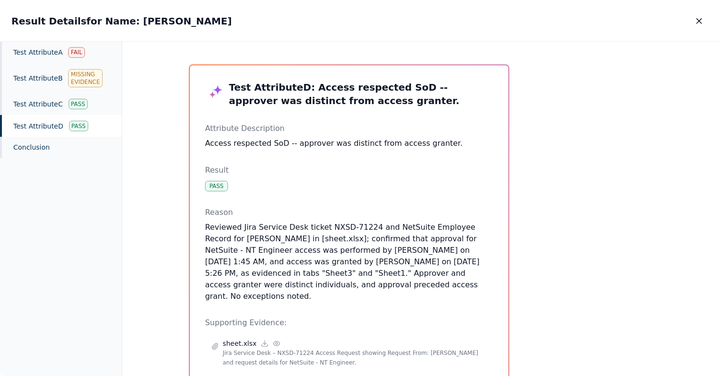
scroll to position [41, 0]
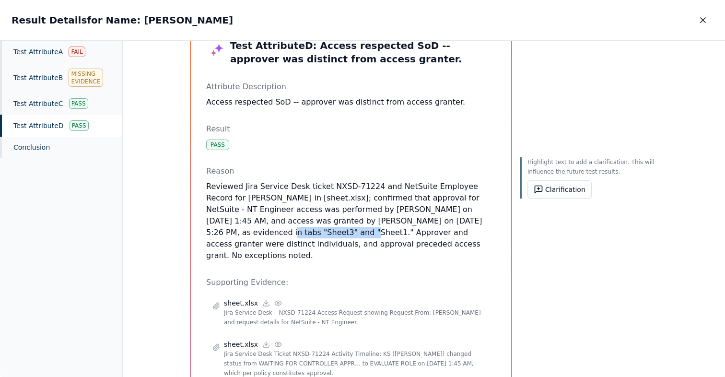
drag, startPoint x: 398, startPoint y: 222, endPoint x: 481, endPoint y: 221, distance: 82.5
click at [481, 221] on p "Reviewed Jira Service Desk ticket NXSD-71224 and NetSuite Employee Record for R…" at bounding box center [351, 221] width 290 height 81
click at [292, 211] on p "Reviewed Jira Service Desk ticket NXSD-71224 and NetSuite Employee Record for R…" at bounding box center [351, 221] width 290 height 81
click at [216, 223] on p "Reviewed Jira Service Desk ticket NXSD-71224 and NetSuite Employee Record for R…" at bounding box center [351, 221] width 290 height 81
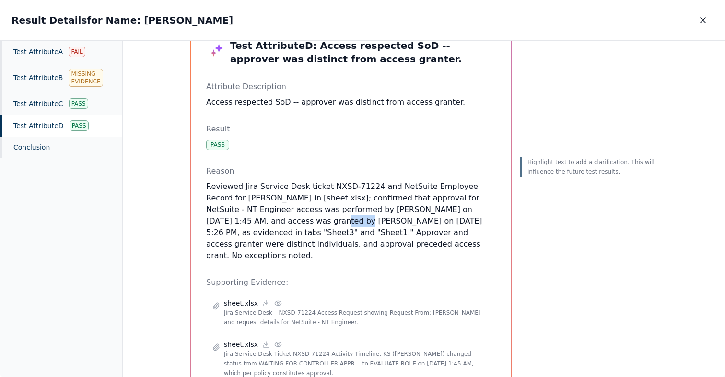
click at [216, 223] on p "Reviewed Jira Service Desk ticket NXSD-71224 and NetSuite Employee Record for R…" at bounding box center [351, 221] width 290 height 81
click at [700, 24] on icon "button" at bounding box center [703, 20] width 10 height 10
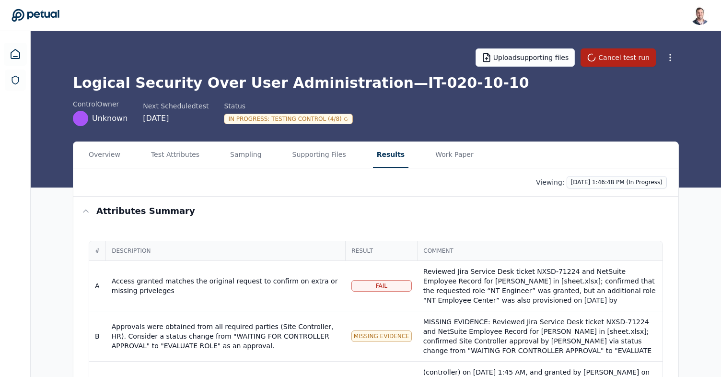
click at [342, 117] on div "In Progress : Testing Control (4/8)" at bounding box center [288, 119] width 129 height 11
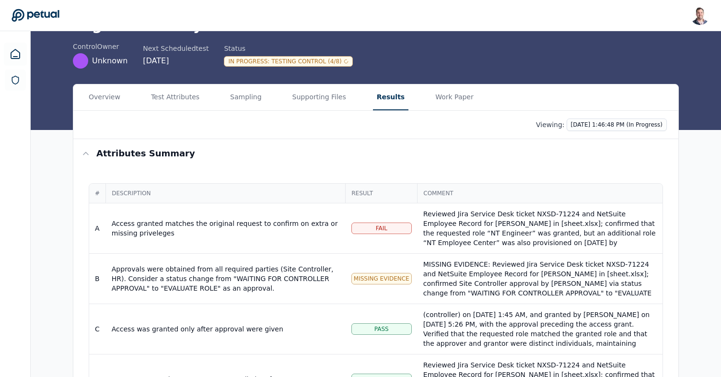
scroll to position [56, 0]
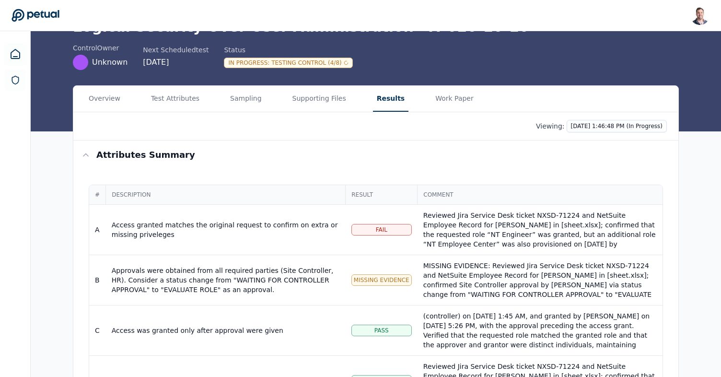
click at [402, 61] on div "control Owner Unknown Next Scheduled test 12/30/2025 Status In Progress : Testi…" at bounding box center [376, 56] width 606 height 27
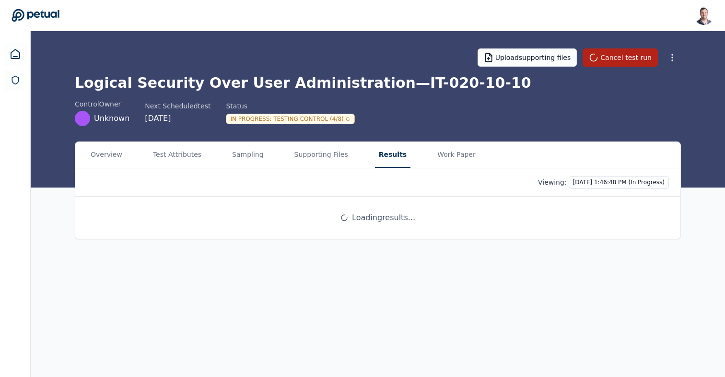
click at [386, 151] on button "Results" at bounding box center [392, 155] width 35 height 26
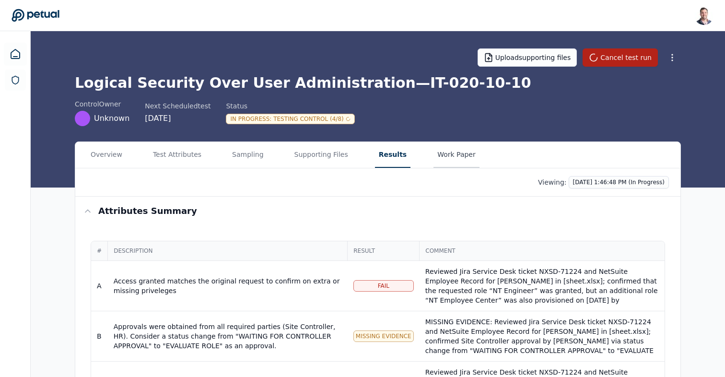
click at [448, 158] on button "Work Paper" at bounding box center [456, 155] width 46 height 26
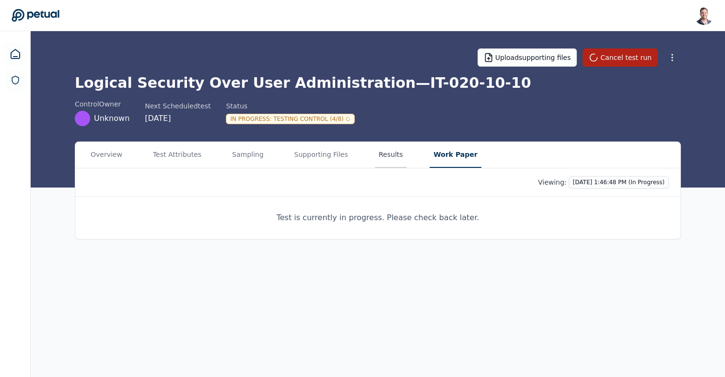
click at [382, 153] on button "Results" at bounding box center [391, 155] width 32 height 26
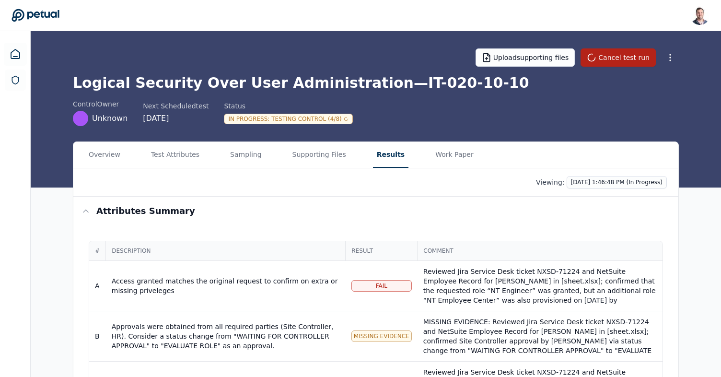
click at [367, 75] on h1 "Logical Security Over User Administration — IT-020-10-10" at bounding box center [376, 82] width 606 height 17
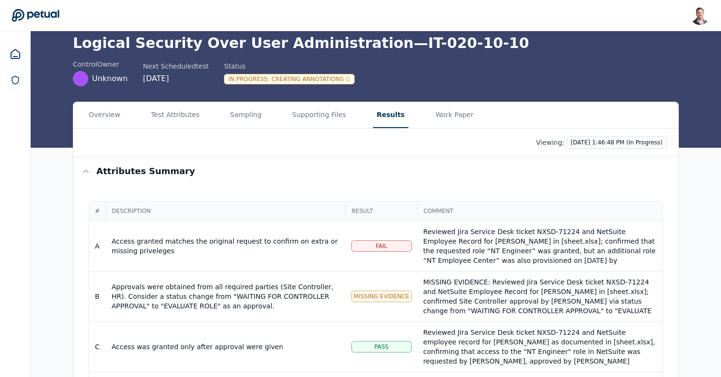
scroll to position [15, 0]
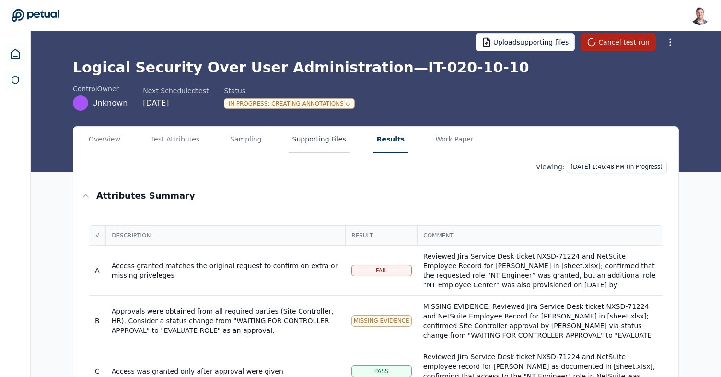
click at [313, 136] on main "Upload supporting files Cancel test run Logical Security Over User Administrati…" at bounding box center [376, 293] width 690 height 555
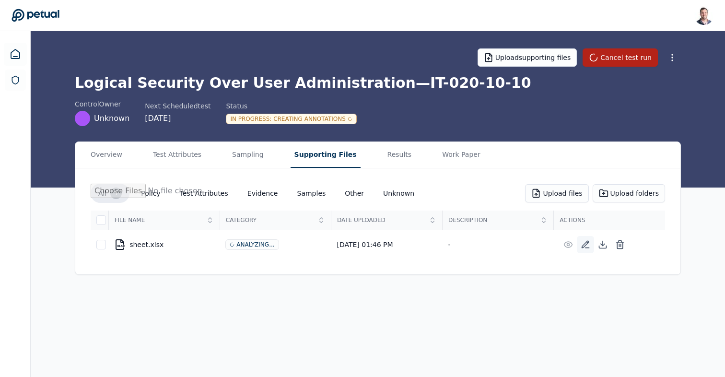
click at [585, 241] on icon at bounding box center [586, 245] width 10 height 10
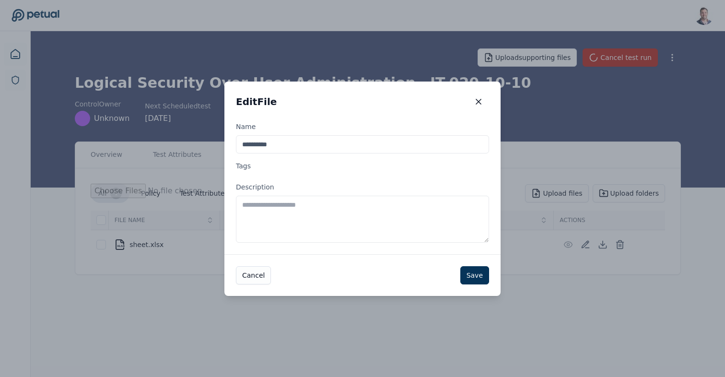
click at [365, 227] on textarea "Description" at bounding box center [362, 219] width 253 height 47
click at [475, 98] on icon "button" at bounding box center [479, 102] width 10 height 10
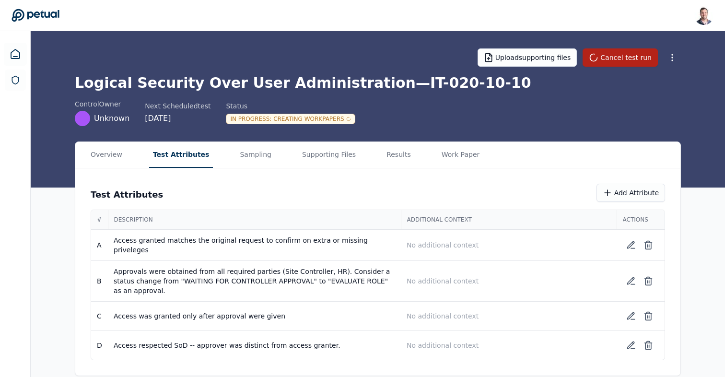
click at [168, 156] on button "Test Attributes" at bounding box center [181, 155] width 64 height 26
click at [633, 244] on icon at bounding box center [631, 245] width 10 height 10
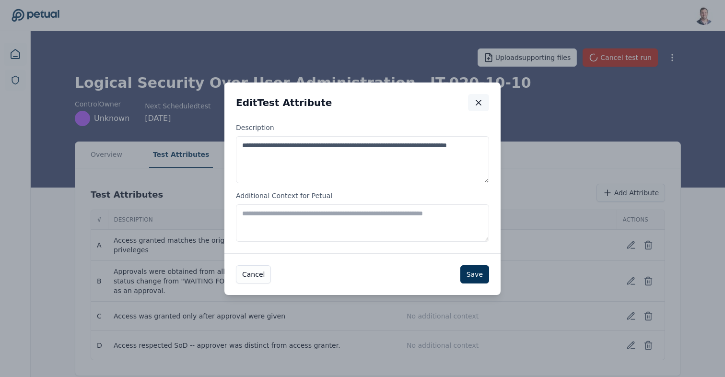
click at [479, 105] on icon "button" at bounding box center [479, 103] width 10 height 10
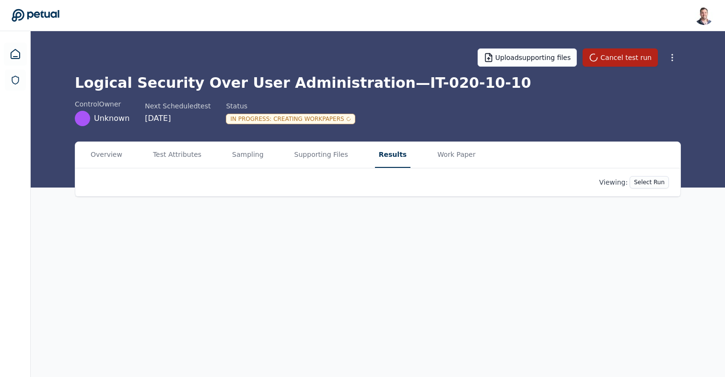
click at [380, 158] on button "Results" at bounding box center [392, 155] width 35 height 26
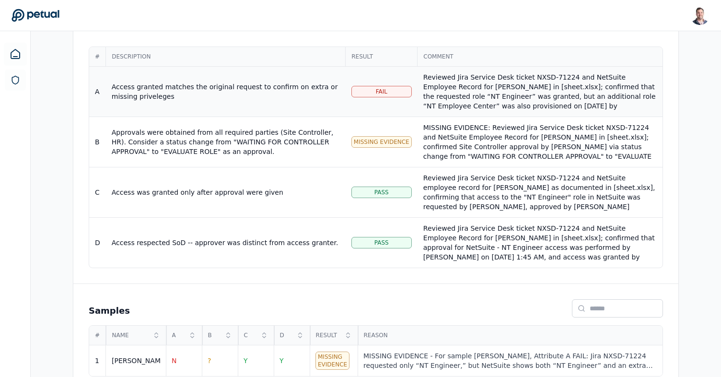
scroll to position [210, 0]
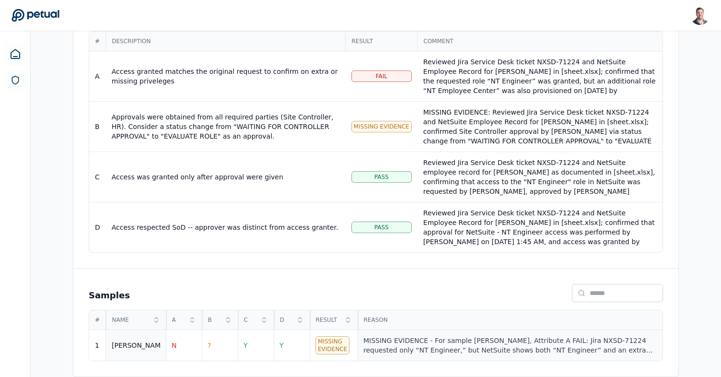
click at [392, 348] on div "MISSING EVIDENCE - For sample Ricky, Attribute A FAIL: Jira NXSD-71224 requeste…" at bounding box center [509, 345] width 293 height 19
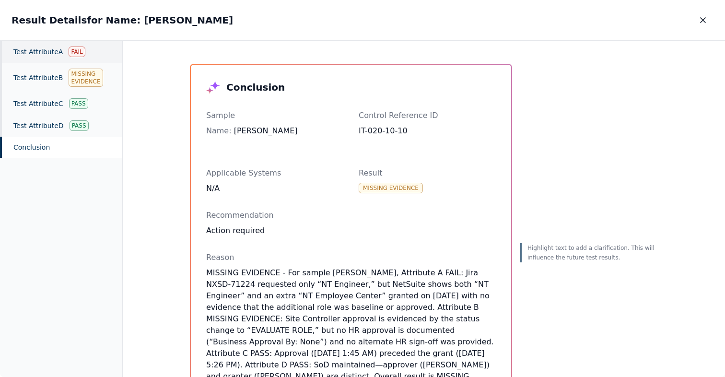
click at [47, 55] on div "Test Attribute A Fail" at bounding box center [61, 52] width 122 height 22
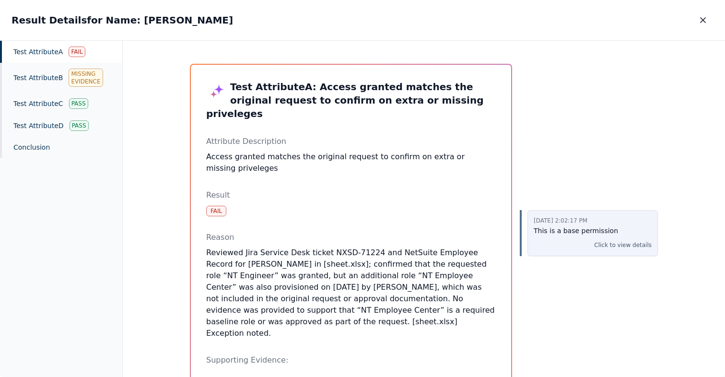
click at [568, 230] on p "This is a base permission" at bounding box center [593, 230] width 118 height 11
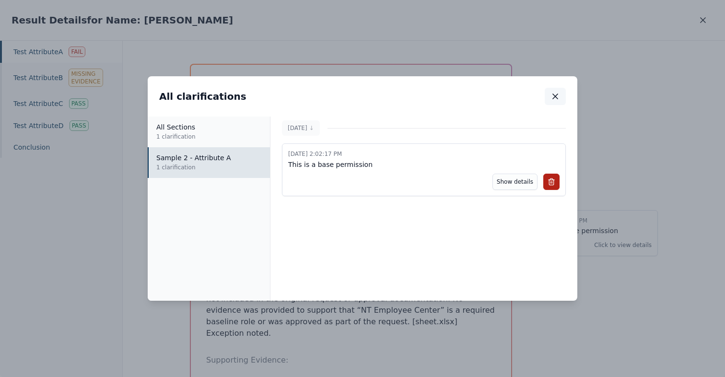
click at [560, 101] on button "button" at bounding box center [555, 96] width 21 height 17
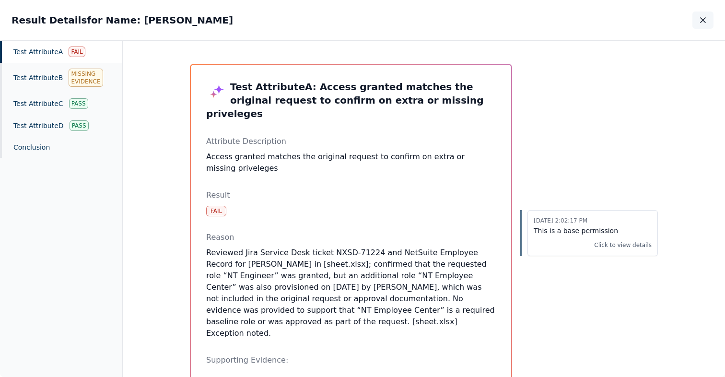
click at [700, 26] on button "button" at bounding box center [702, 20] width 21 height 17
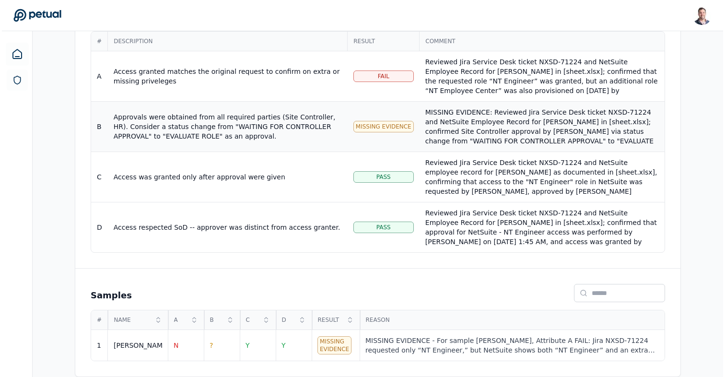
scroll to position [36, 0]
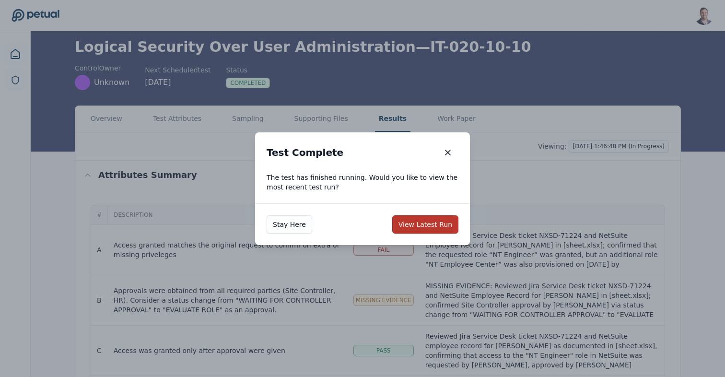
click at [441, 227] on button "View Latest Run" at bounding box center [425, 224] width 66 height 18
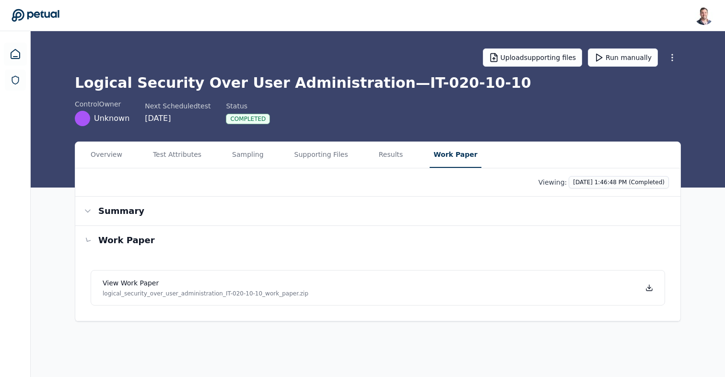
click at [453, 155] on button "Work Paper" at bounding box center [455, 155] width 51 height 26
click at [648, 289] on icon at bounding box center [649, 288] width 8 height 8
click at [381, 157] on button "Results" at bounding box center [391, 155] width 32 height 26
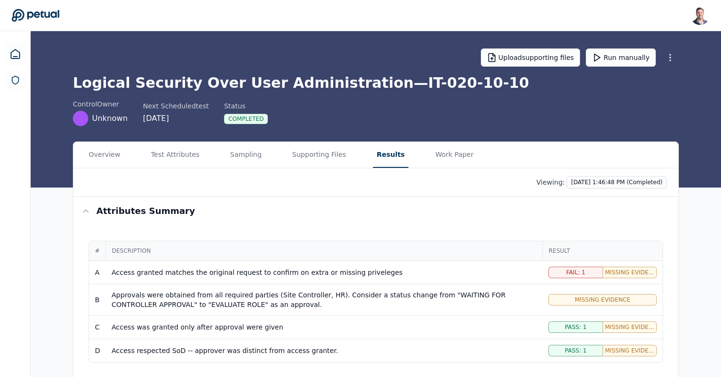
click at [267, 186] on div "Viewing: 10/7/2025, 1:46:48 PM (Completed)" at bounding box center [376, 182] width 582 height 12
drag, startPoint x: 365, startPoint y: 80, endPoint x: 455, endPoint y: 79, distance: 89.2
click at [455, 79] on h1 "Logical Security Over User Administration — IT-020-10-10" at bounding box center [376, 82] width 606 height 17
click at [253, 121] on div "Completed" at bounding box center [246, 119] width 44 height 11
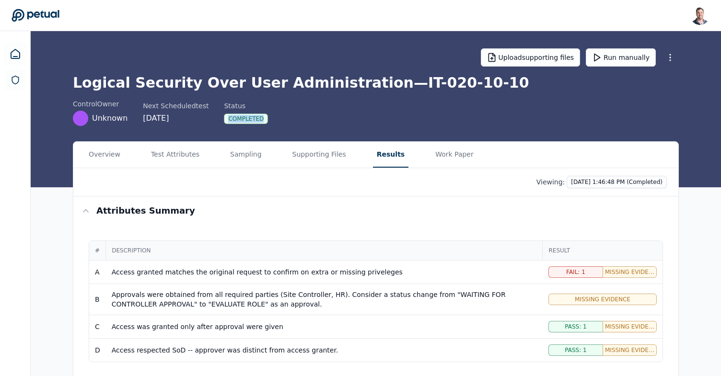
click at [294, 85] on h1 "Logical Security Over User Administration — IT-020-10-10" at bounding box center [376, 82] width 606 height 17
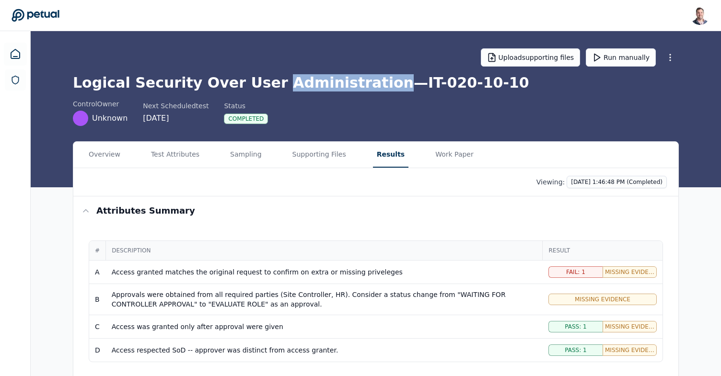
click at [294, 85] on h1 "Logical Security Over User Administration — IT-020-10-10" at bounding box center [376, 82] width 606 height 17
click at [233, 86] on h1 "Logical Security Over User Administration — IT-020-10-10" at bounding box center [376, 82] width 606 height 17
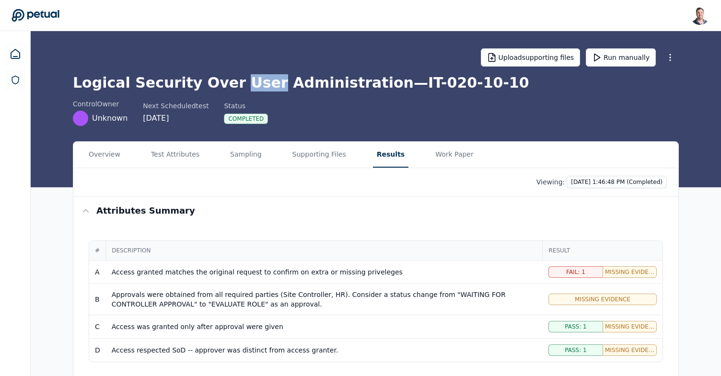
click at [198, 79] on h1 "Logical Security Over User Administration — IT-020-10-10" at bounding box center [376, 82] width 606 height 17
click at [164, 84] on h1 "Logical Security Over User Administration — IT-020-10-10" at bounding box center [376, 82] width 606 height 17
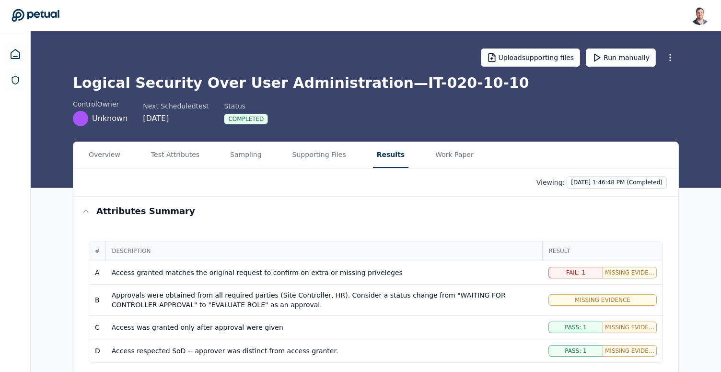
click at [330, 72] on div "Upload supporting files Run manually" at bounding box center [376, 58] width 606 height 34
click at [13, 54] on icon at bounding box center [16, 54] width 12 height 12
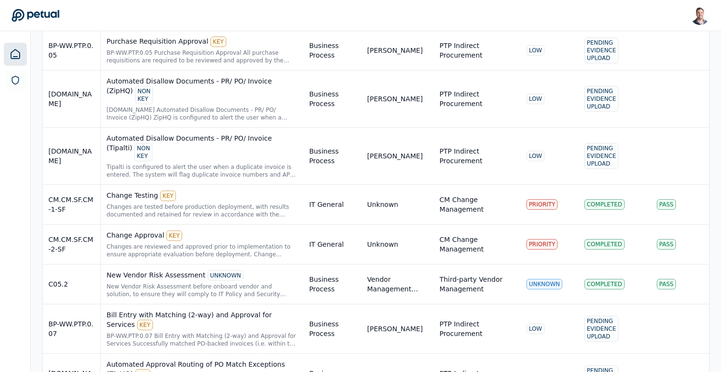
scroll to position [2021, 0]
